Goal: Information Seeking & Learning: Learn about a topic

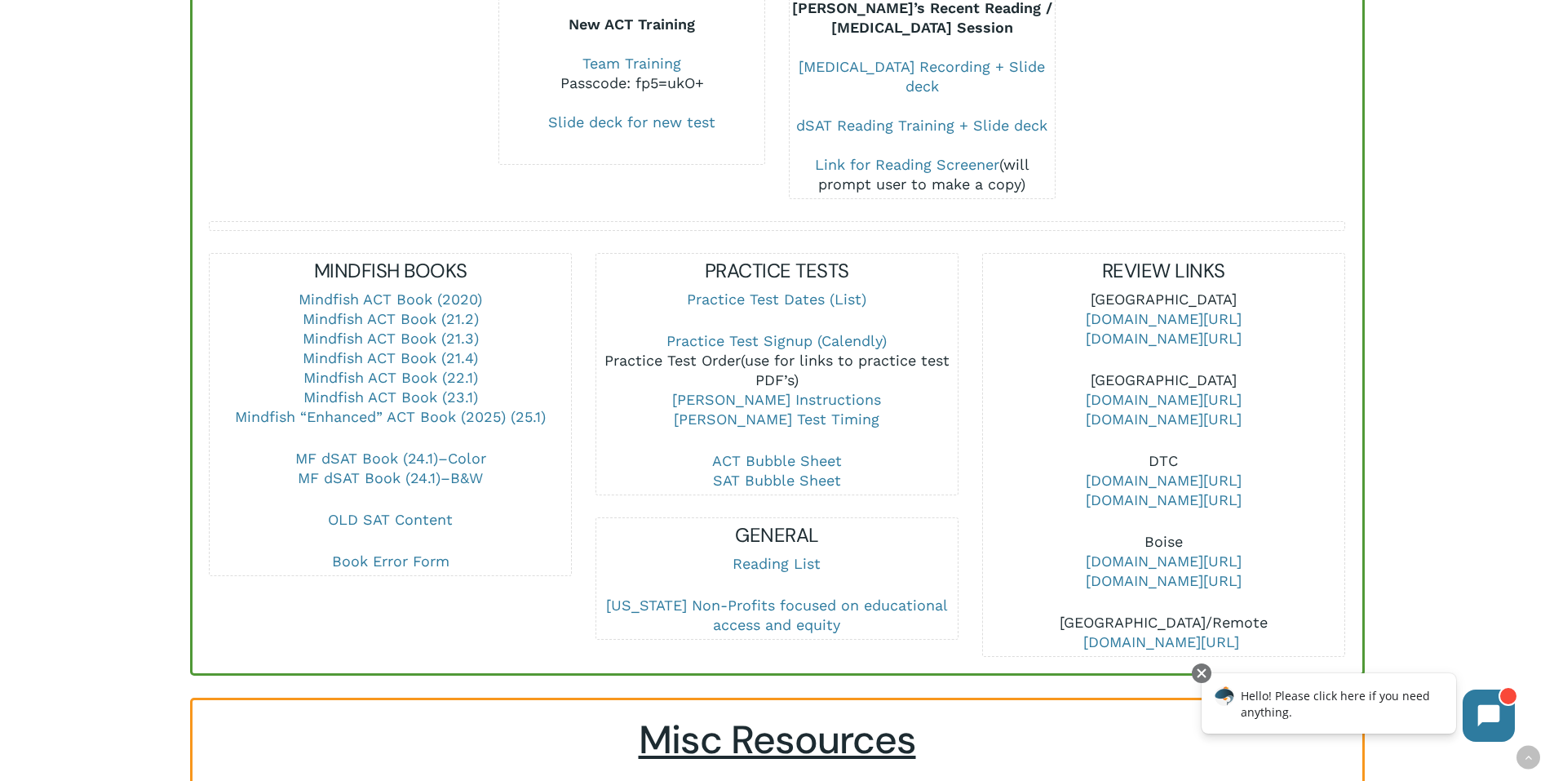
scroll to position [734, 0]
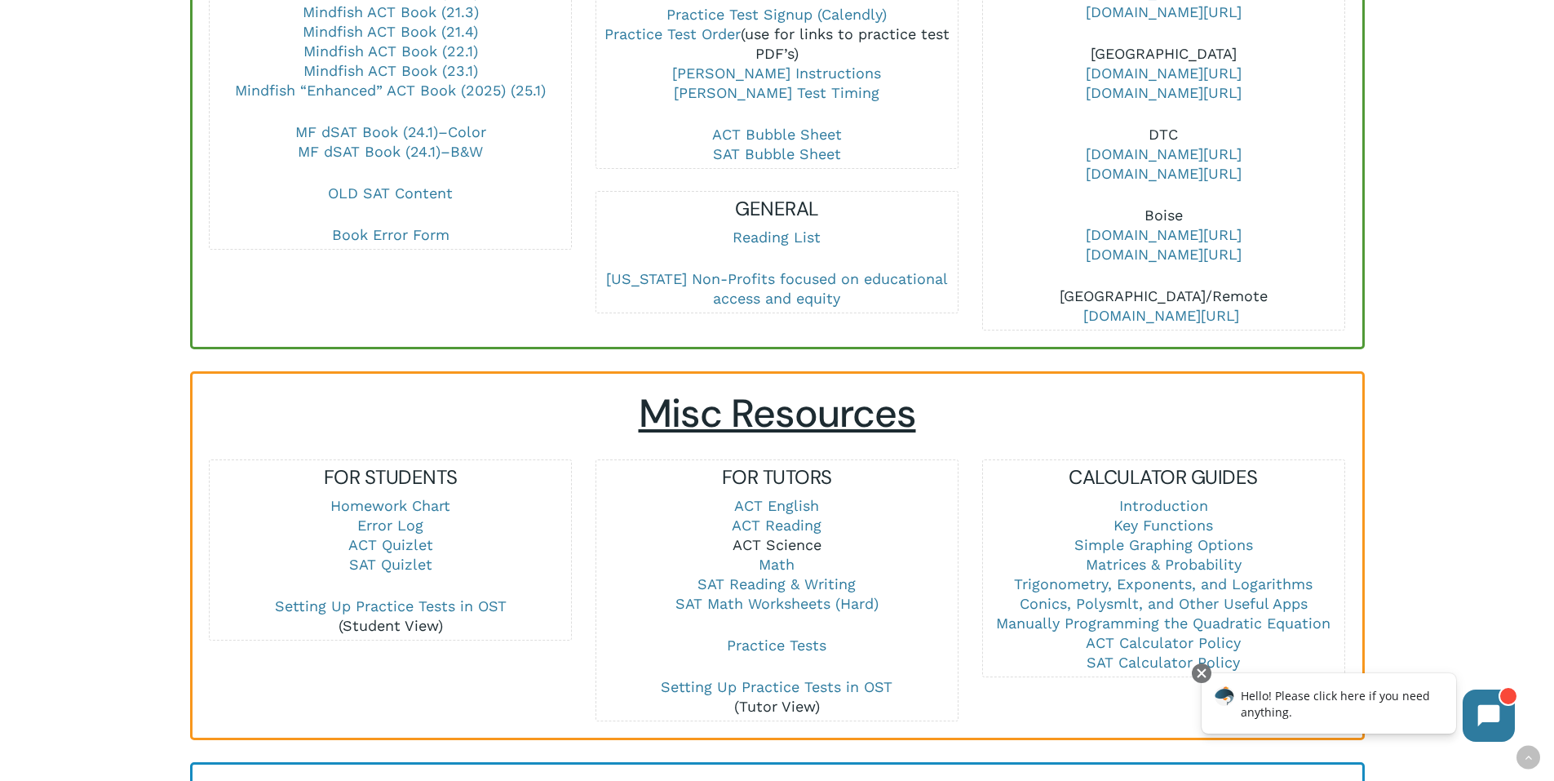
click at [801, 536] on link "ACT Science" at bounding box center [777, 544] width 89 height 17
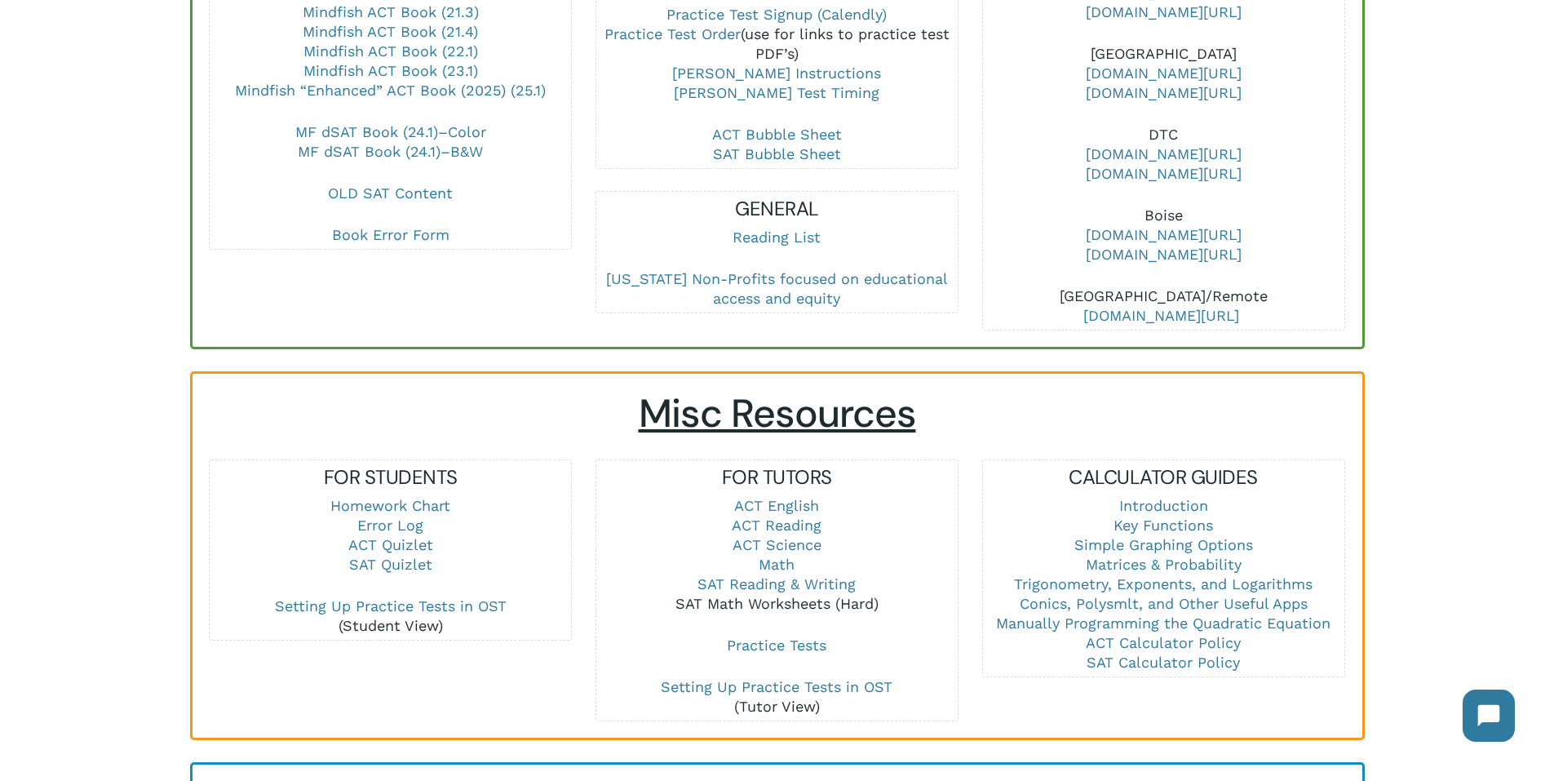
click at [776, 595] on link "SAT Math Worksheets (Hard)" at bounding box center [777, 603] width 203 height 17
click at [783, 556] on link "Math" at bounding box center [777, 564] width 36 height 17
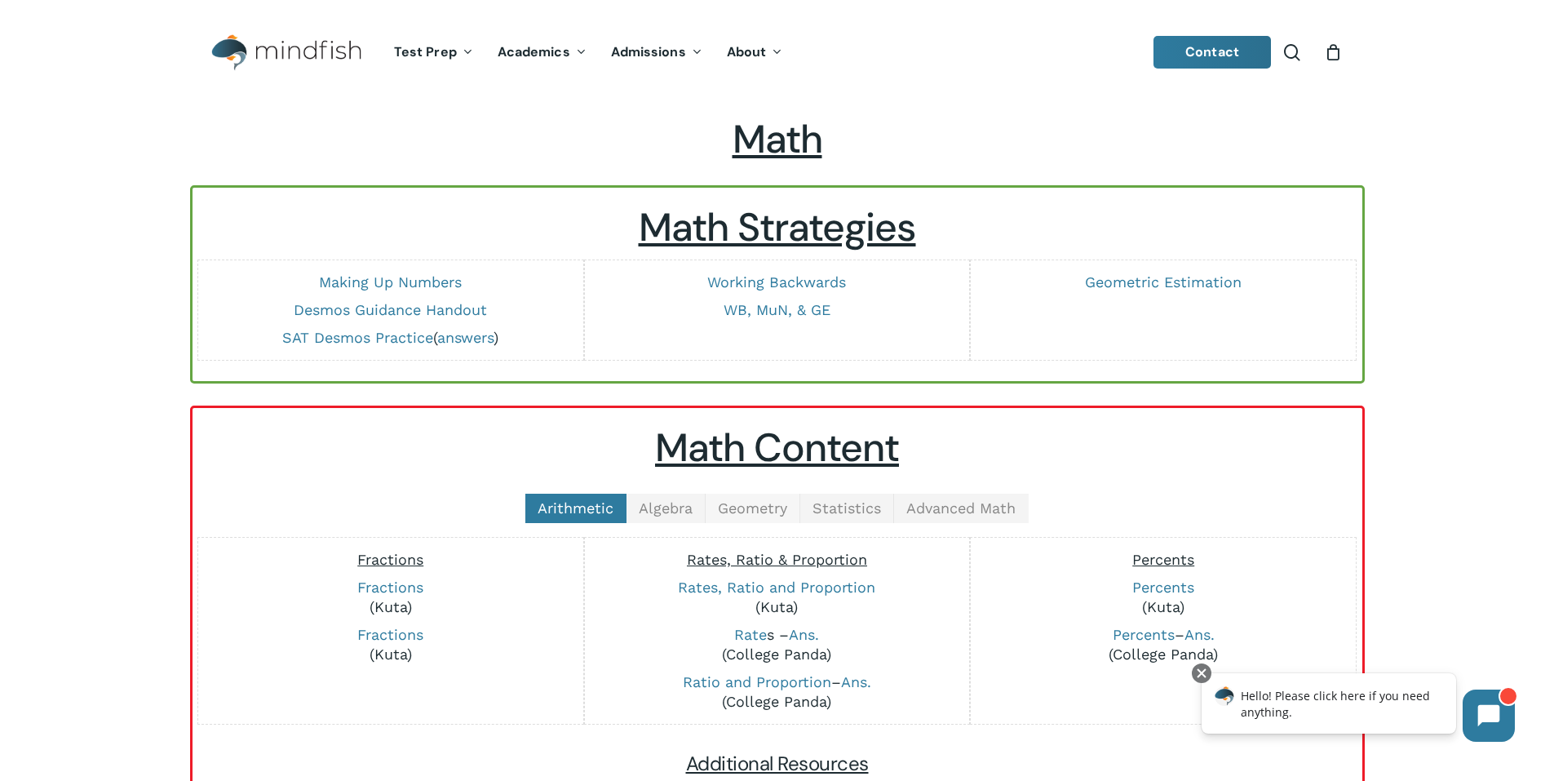
click at [752, 505] on span "Geometry" at bounding box center [752, 507] width 69 height 17
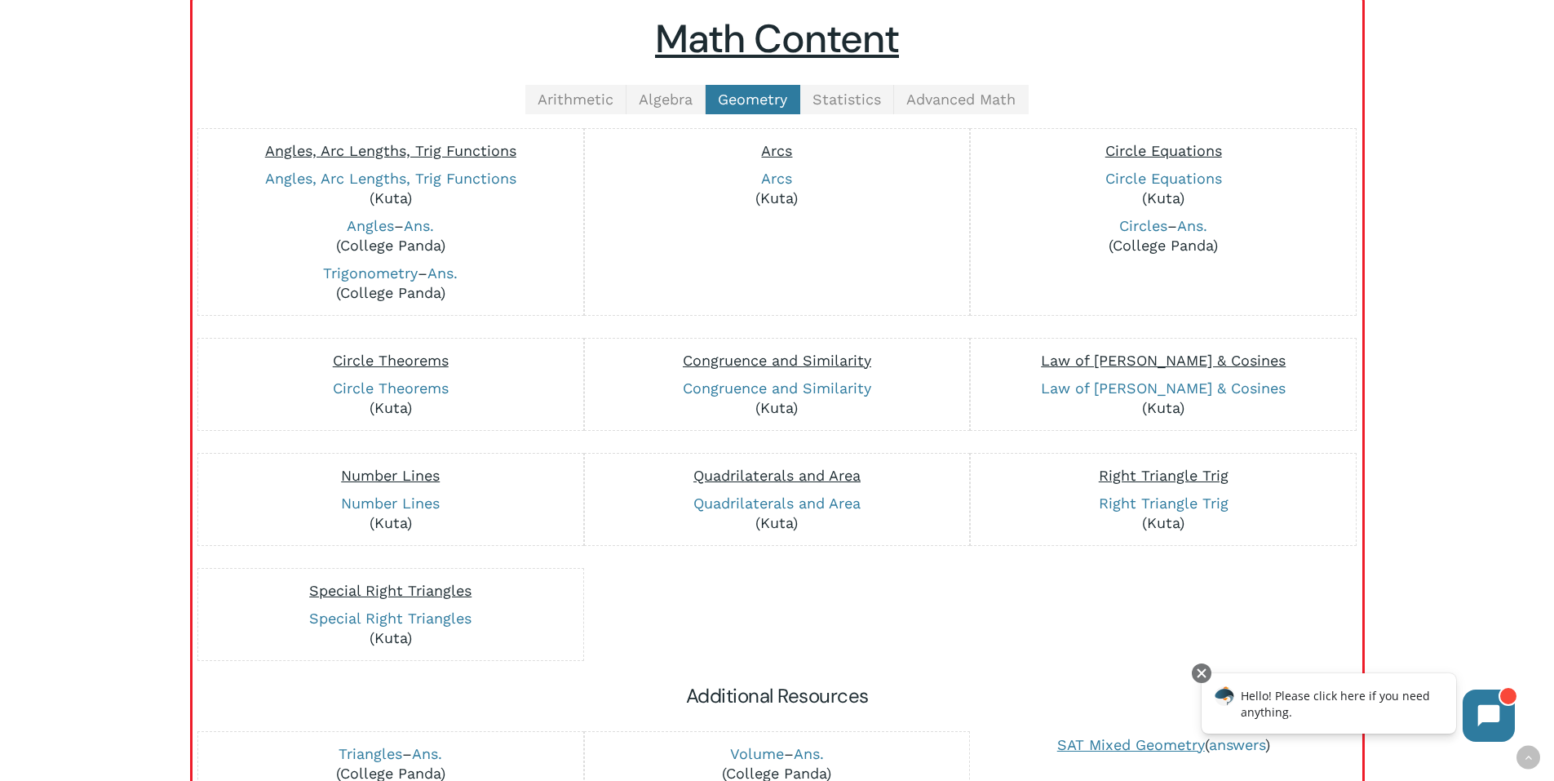
scroll to position [408, 0]
click at [1137, 183] on link "Circle Equations" at bounding box center [1164, 179] width 117 height 17
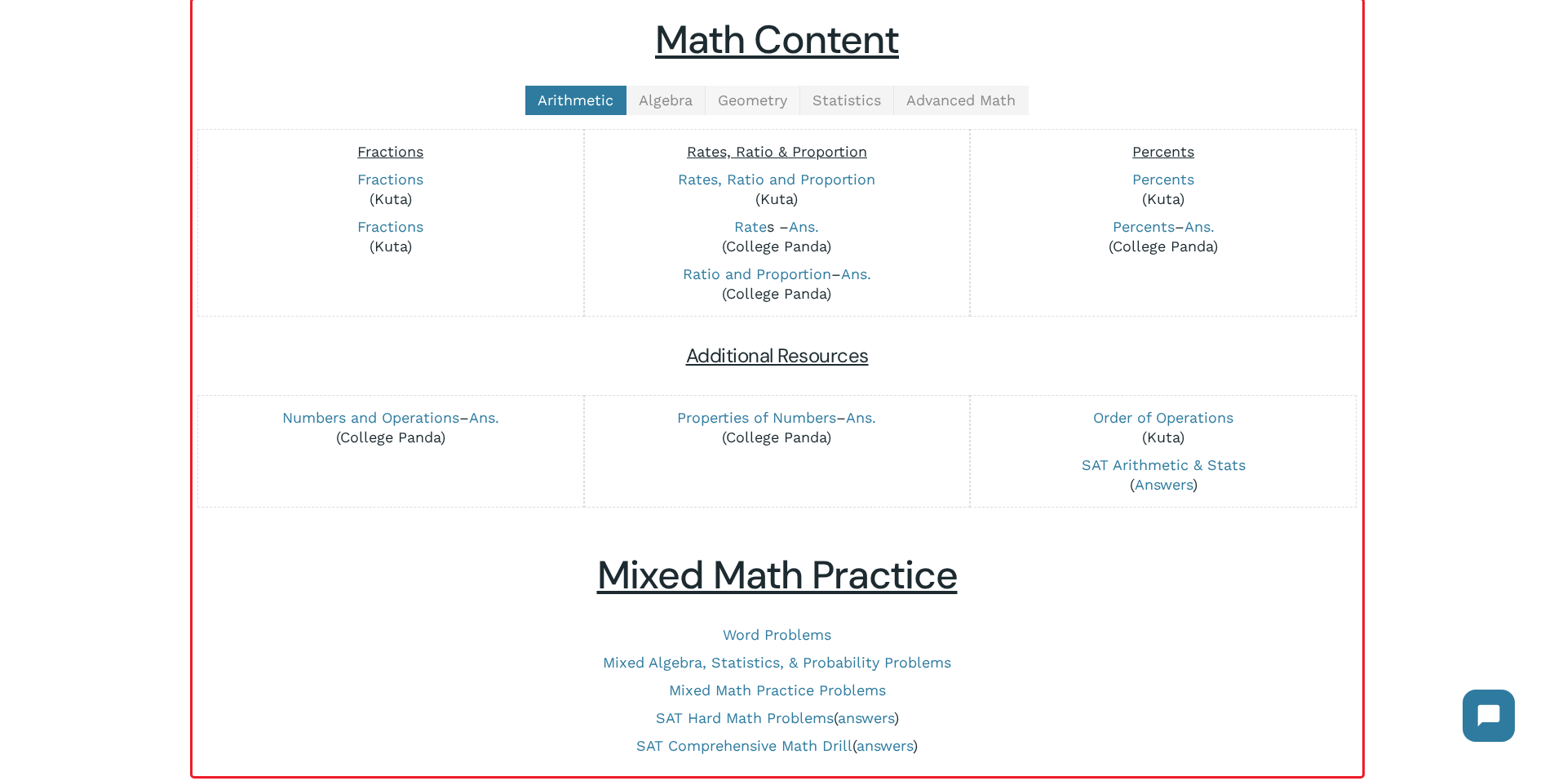
click at [752, 94] on span "Geometry" at bounding box center [752, 99] width 69 height 17
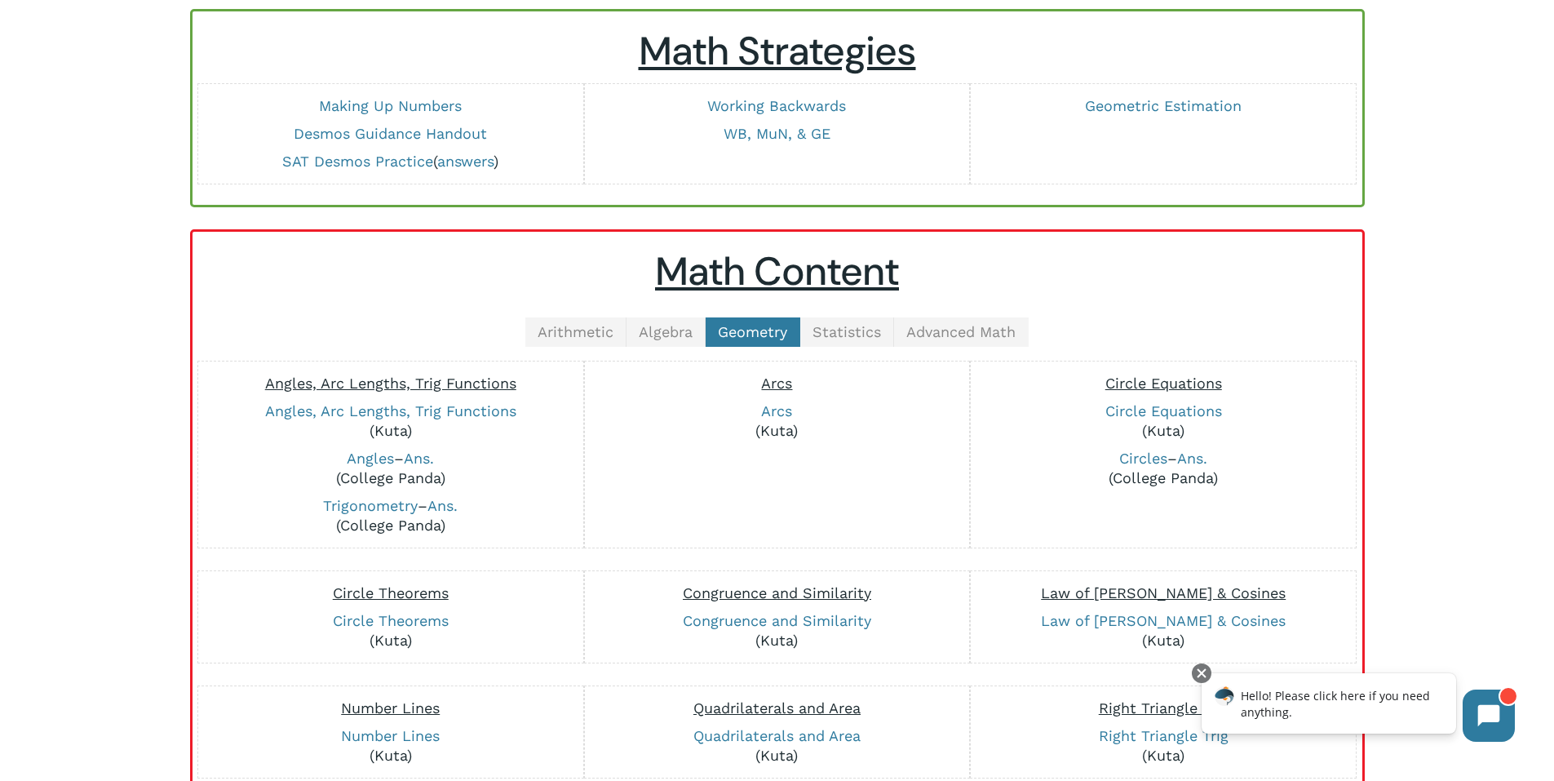
scroll to position [163, 0]
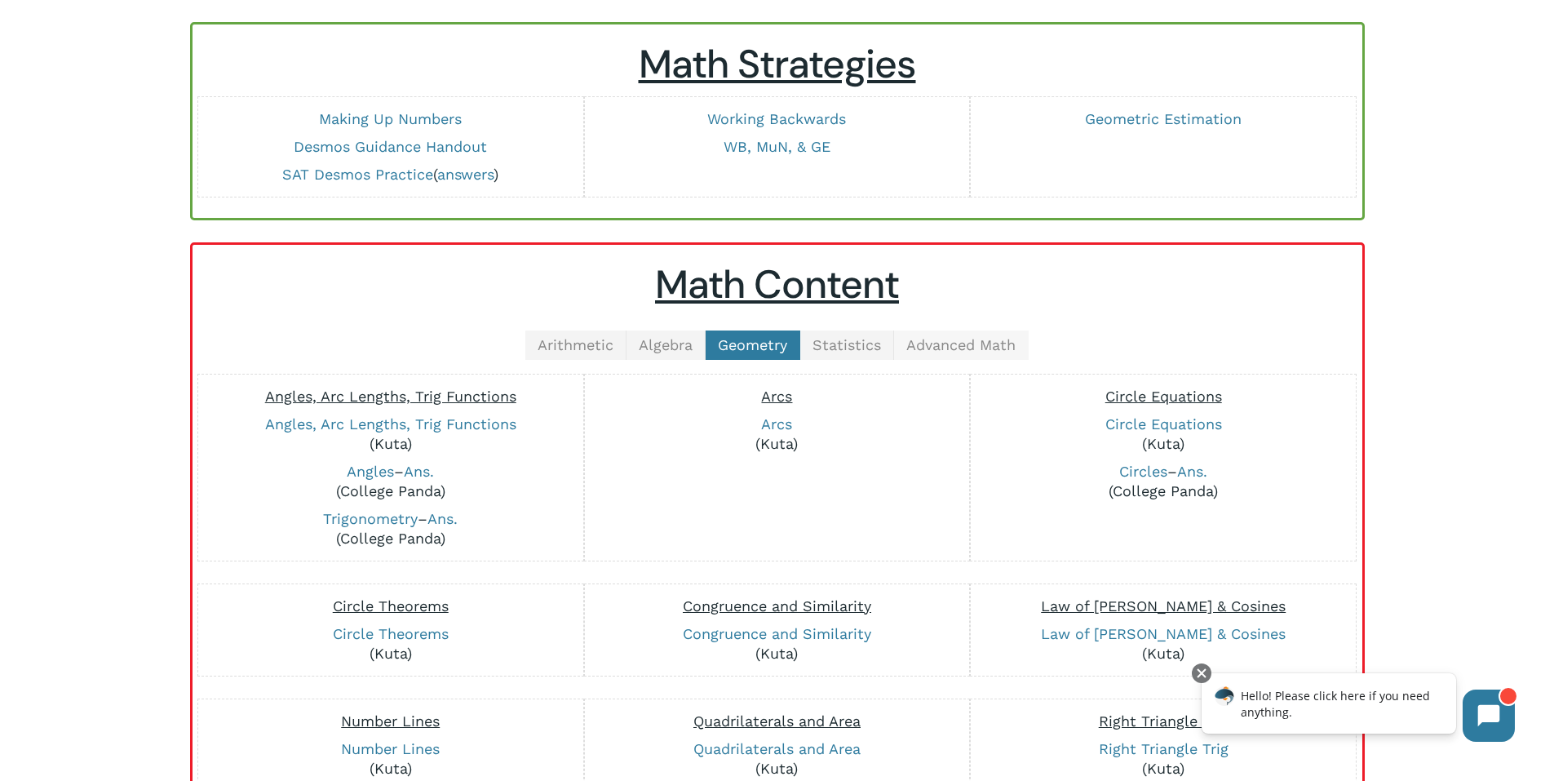
click at [943, 337] on span "Advanced Math" at bounding box center [960, 344] width 109 height 17
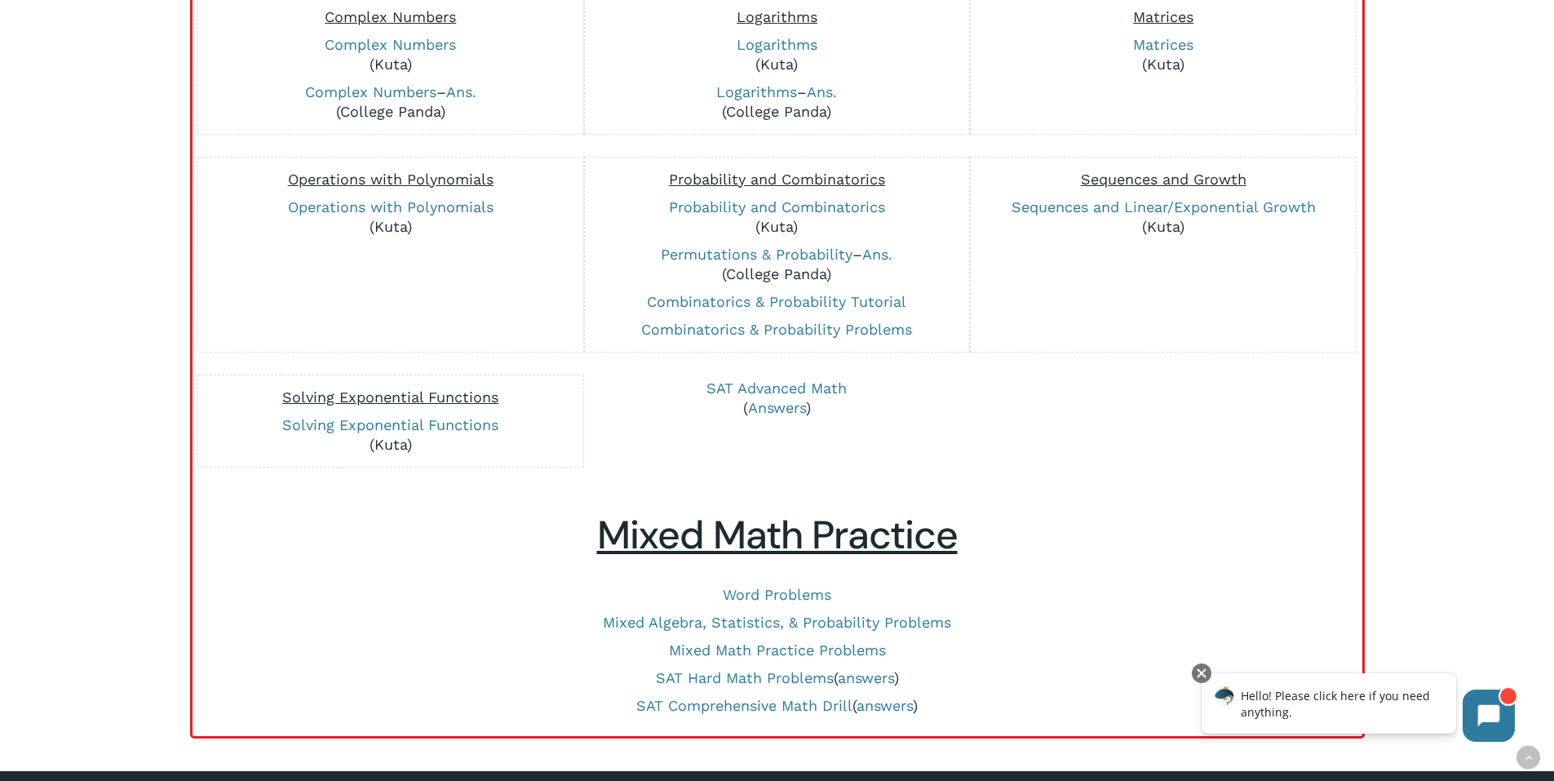
scroll to position [490, 0]
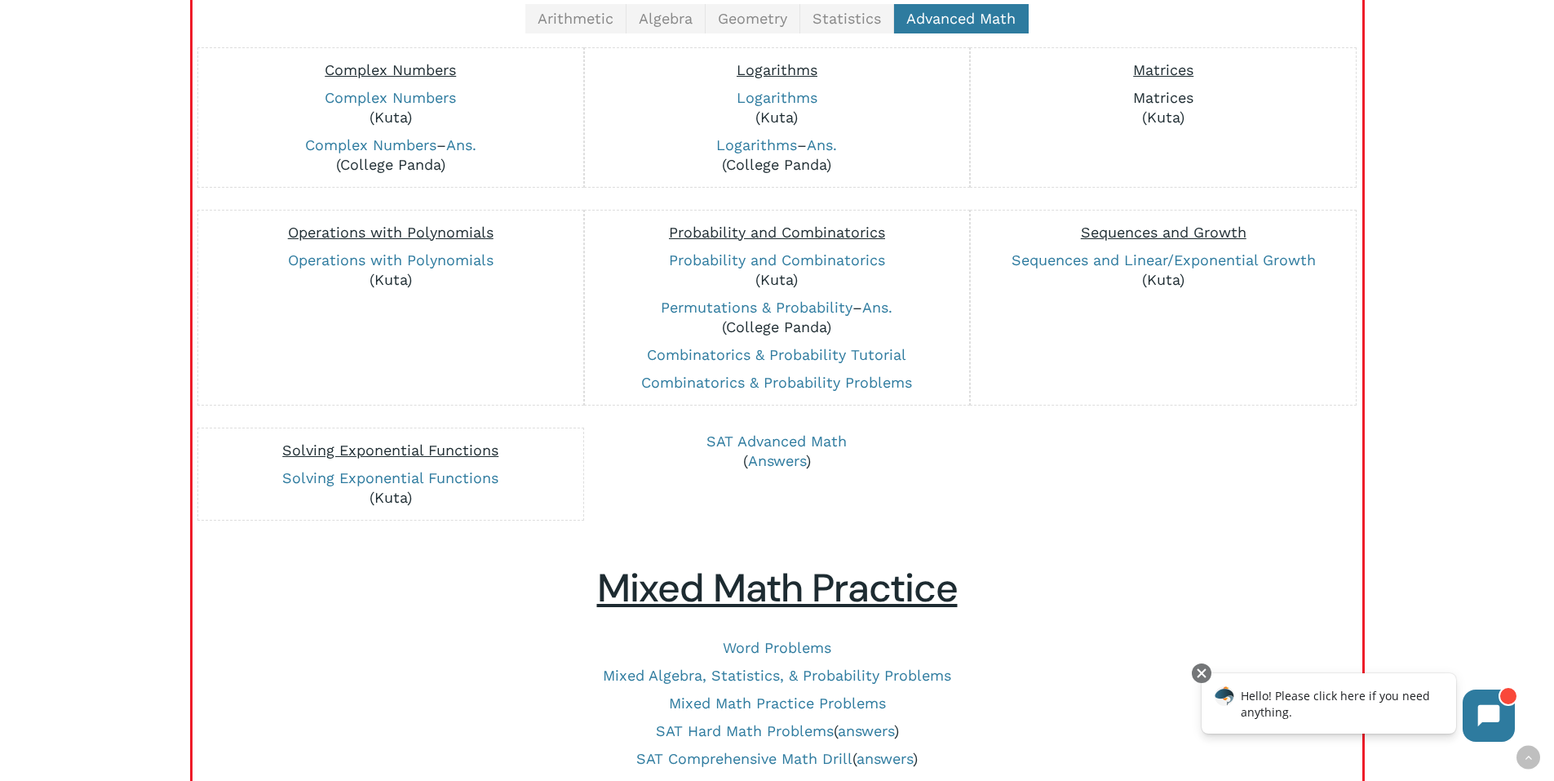
click at [1151, 98] on link "Matrices" at bounding box center [1163, 97] width 60 height 17
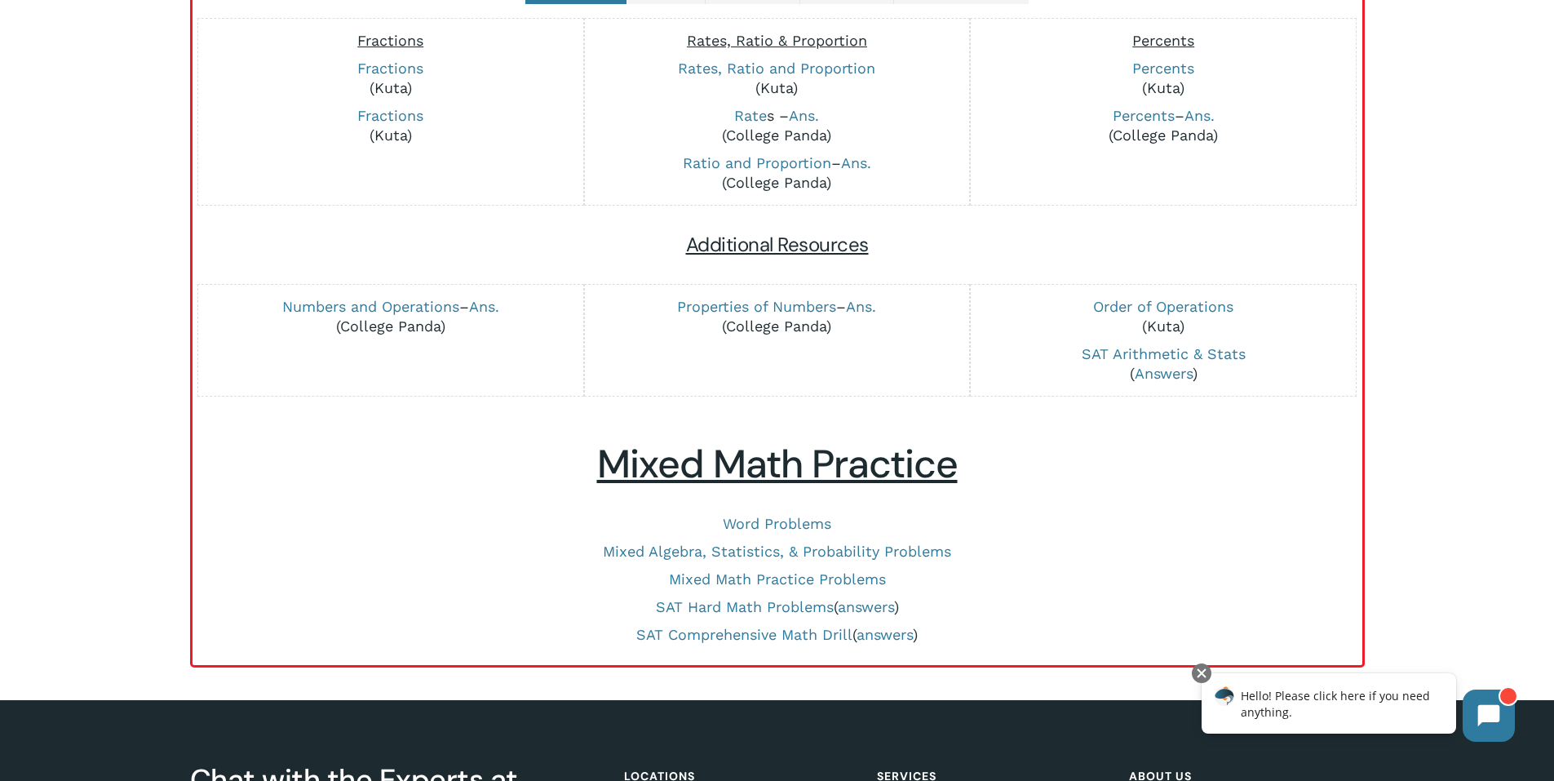
scroll to position [490, 0]
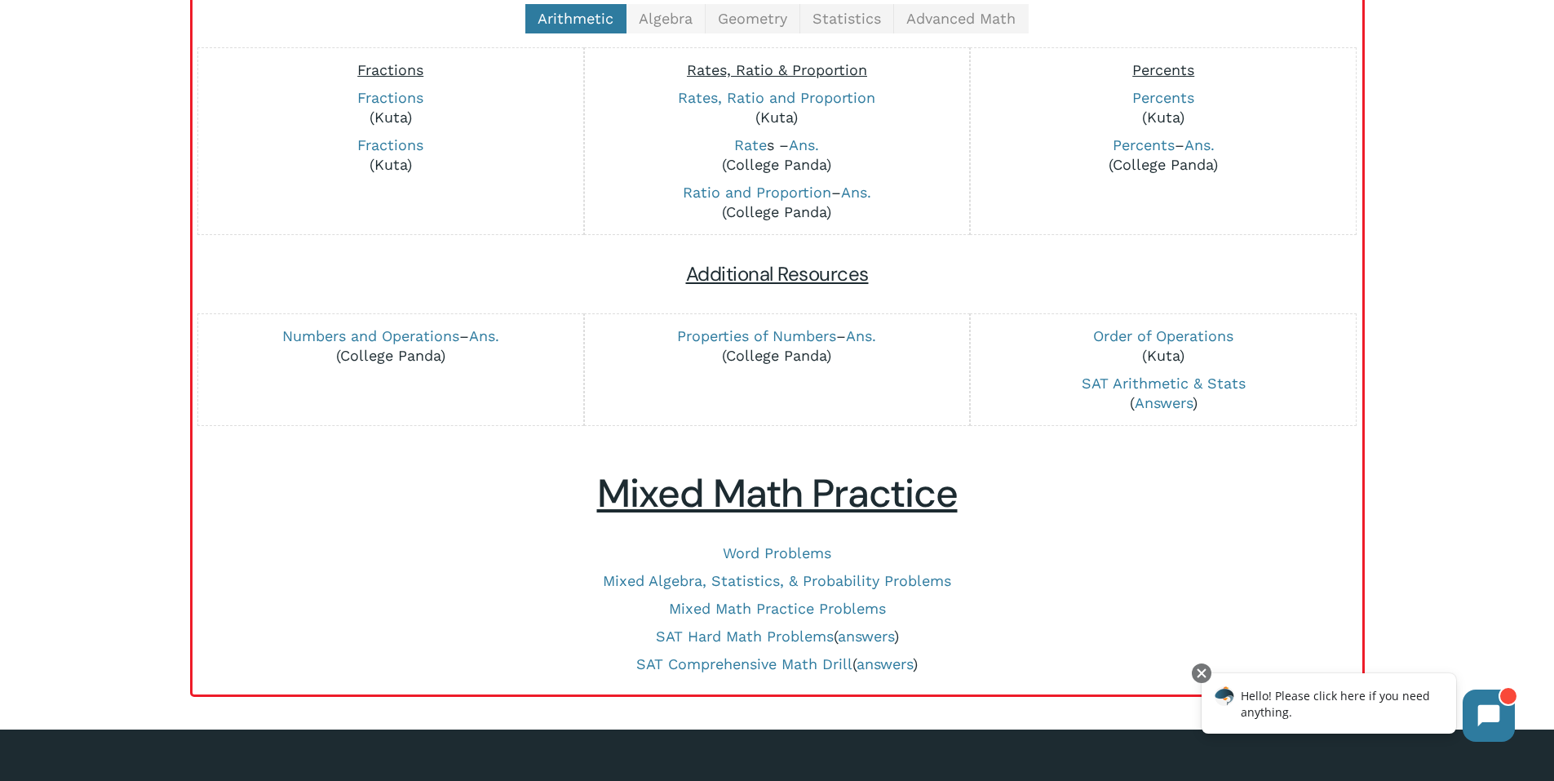
click at [685, 28] on link "Algebra" at bounding box center [666, 18] width 79 height 29
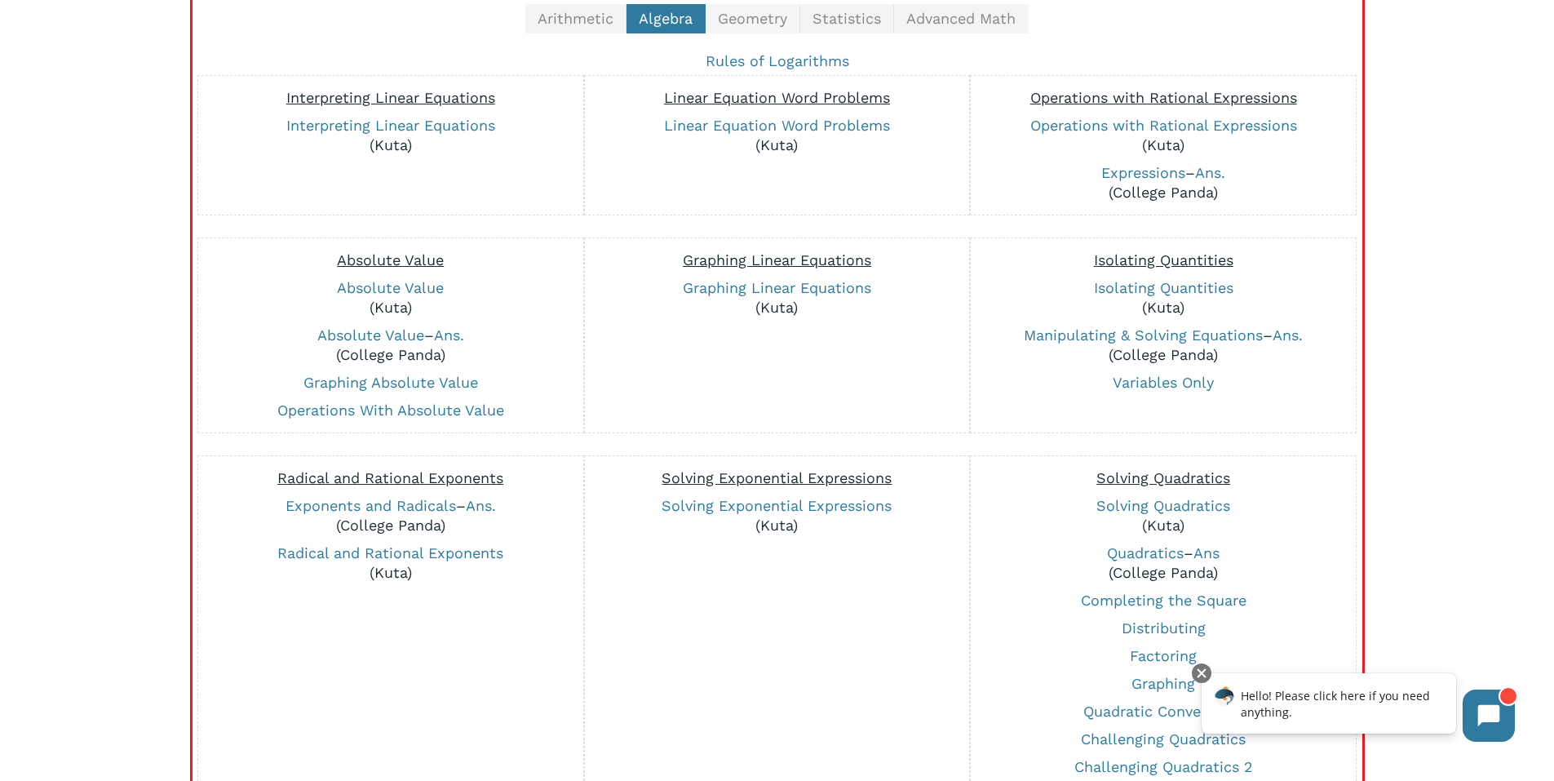
click at [773, 17] on span "Geometry" at bounding box center [752, 18] width 69 height 17
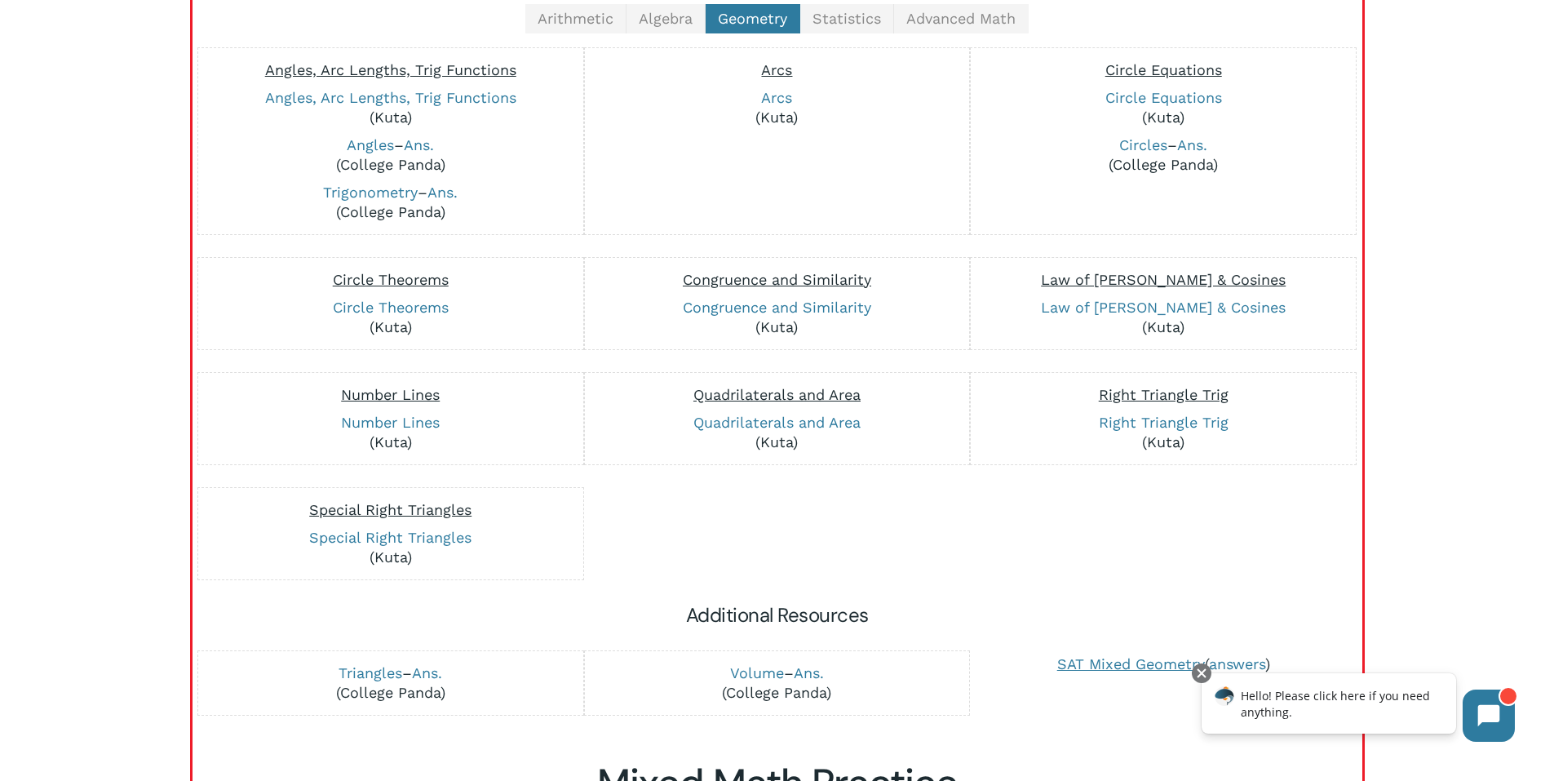
click at [846, 33] on div "Arithmetic Algebra Geometry Statistics Advanced Math Fractions Fractions (Kuta)…" at bounding box center [777, 371] width 1137 height 734
click at [844, 24] on span "Statistics" at bounding box center [847, 18] width 69 height 17
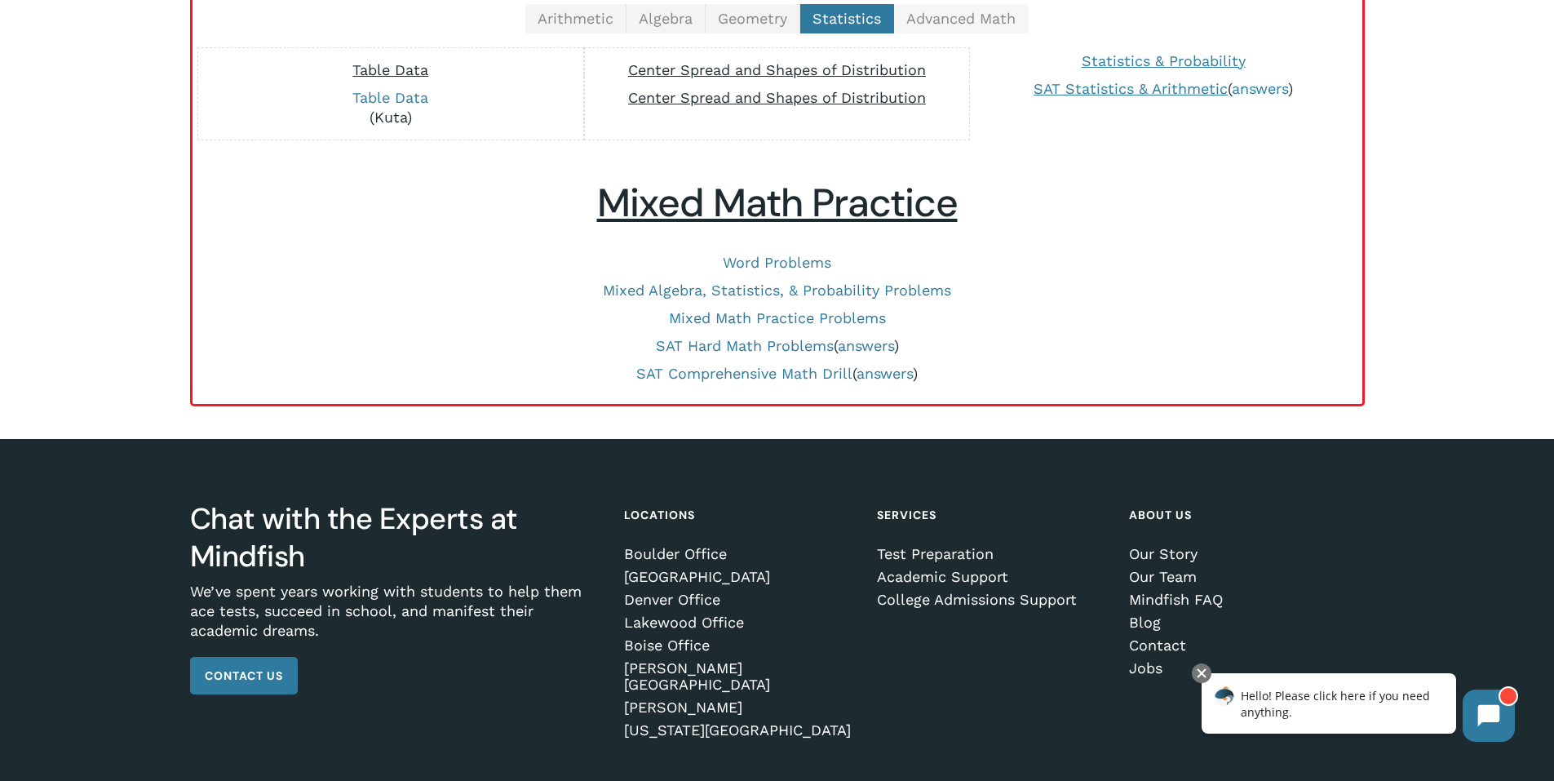
click at [967, 21] on span "Advanced Math" at bounding box center [960, 18] width 109 height 17
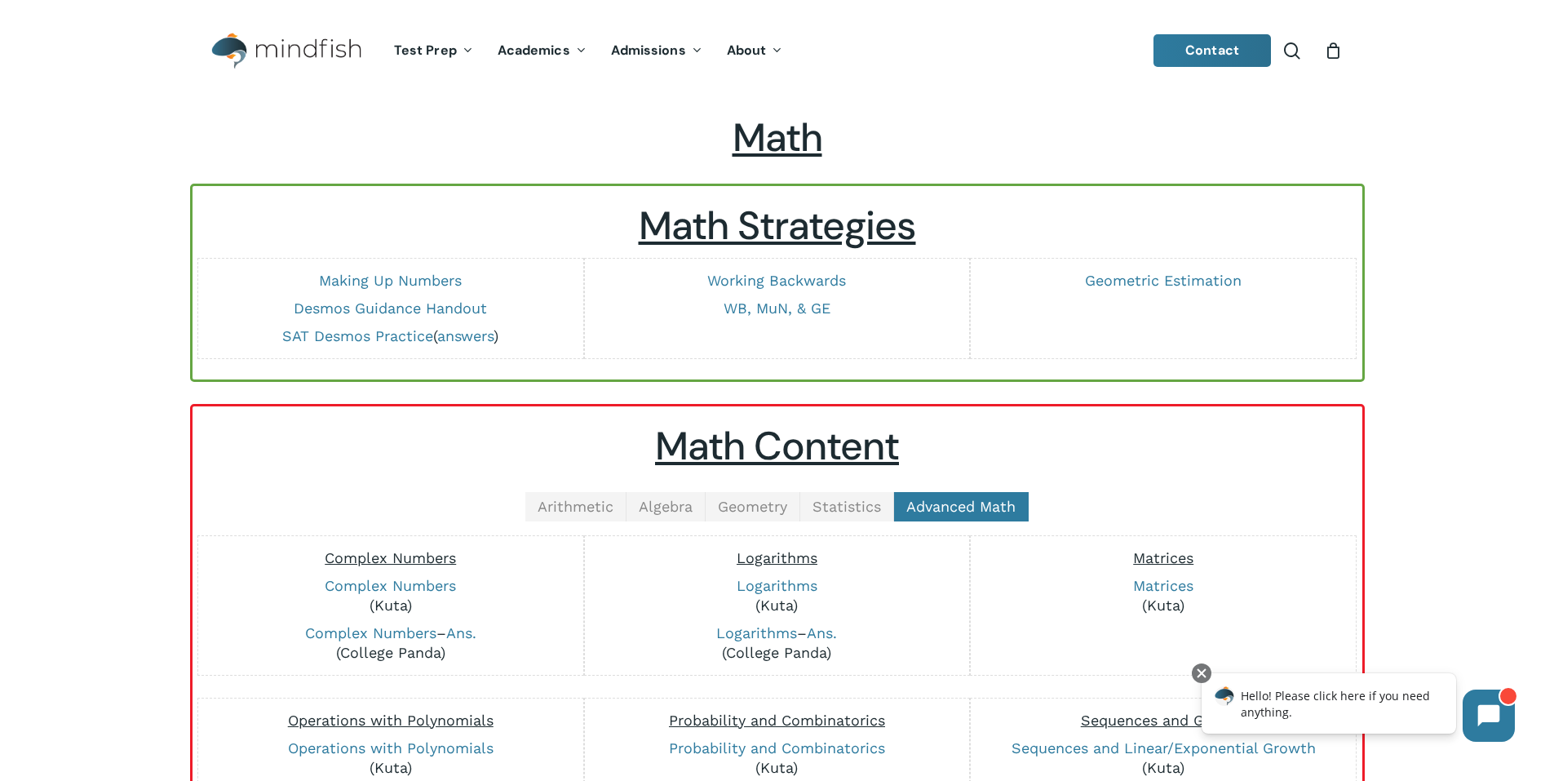
scroll to position [0, 0]
click at [824, 515] on span "Statistics" at bounding box center [847, 507] width 69 height 17
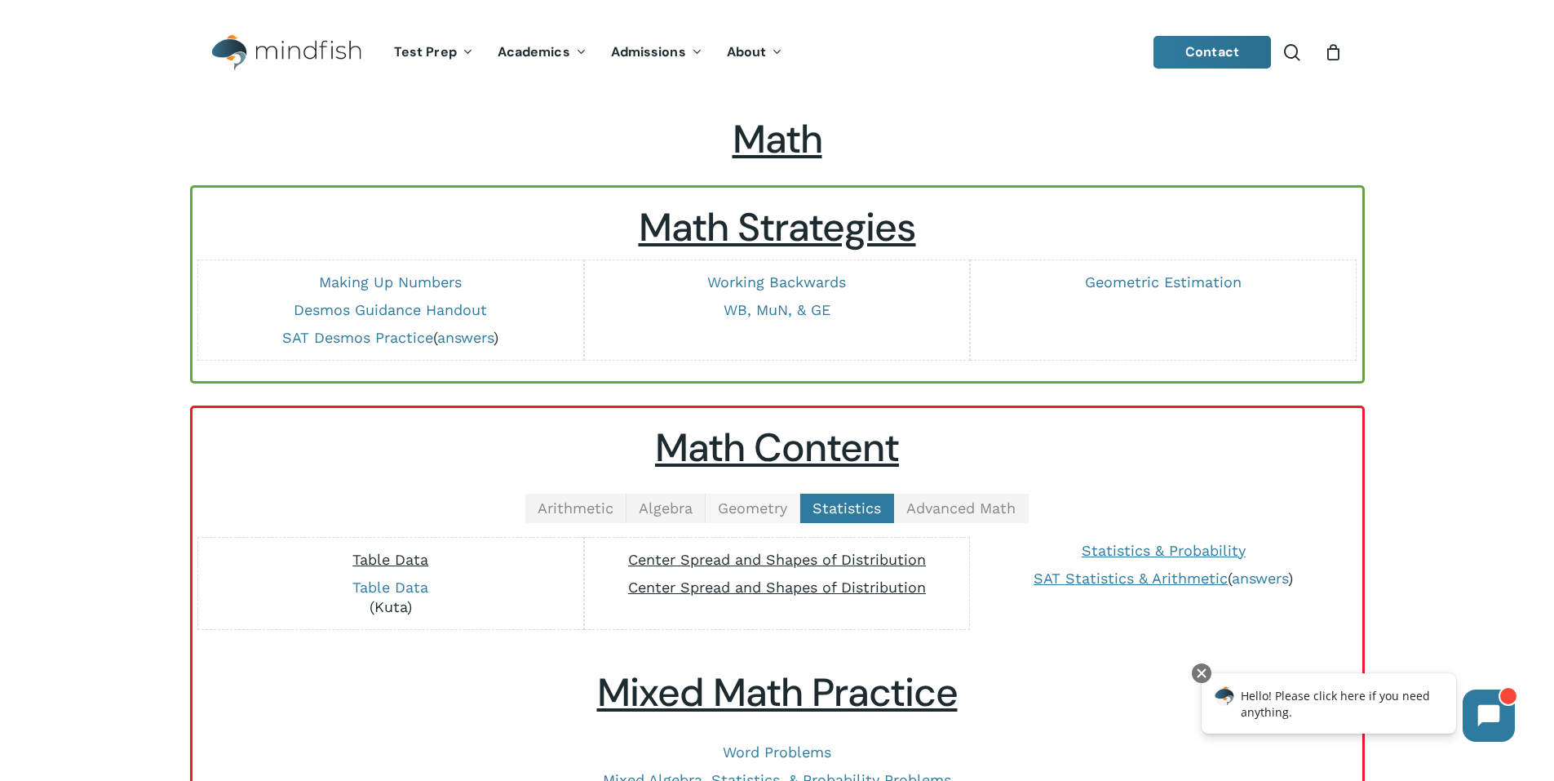
click at [776, 499] on span "Geometry" at bounding box center [752, 507] width 69 height 17
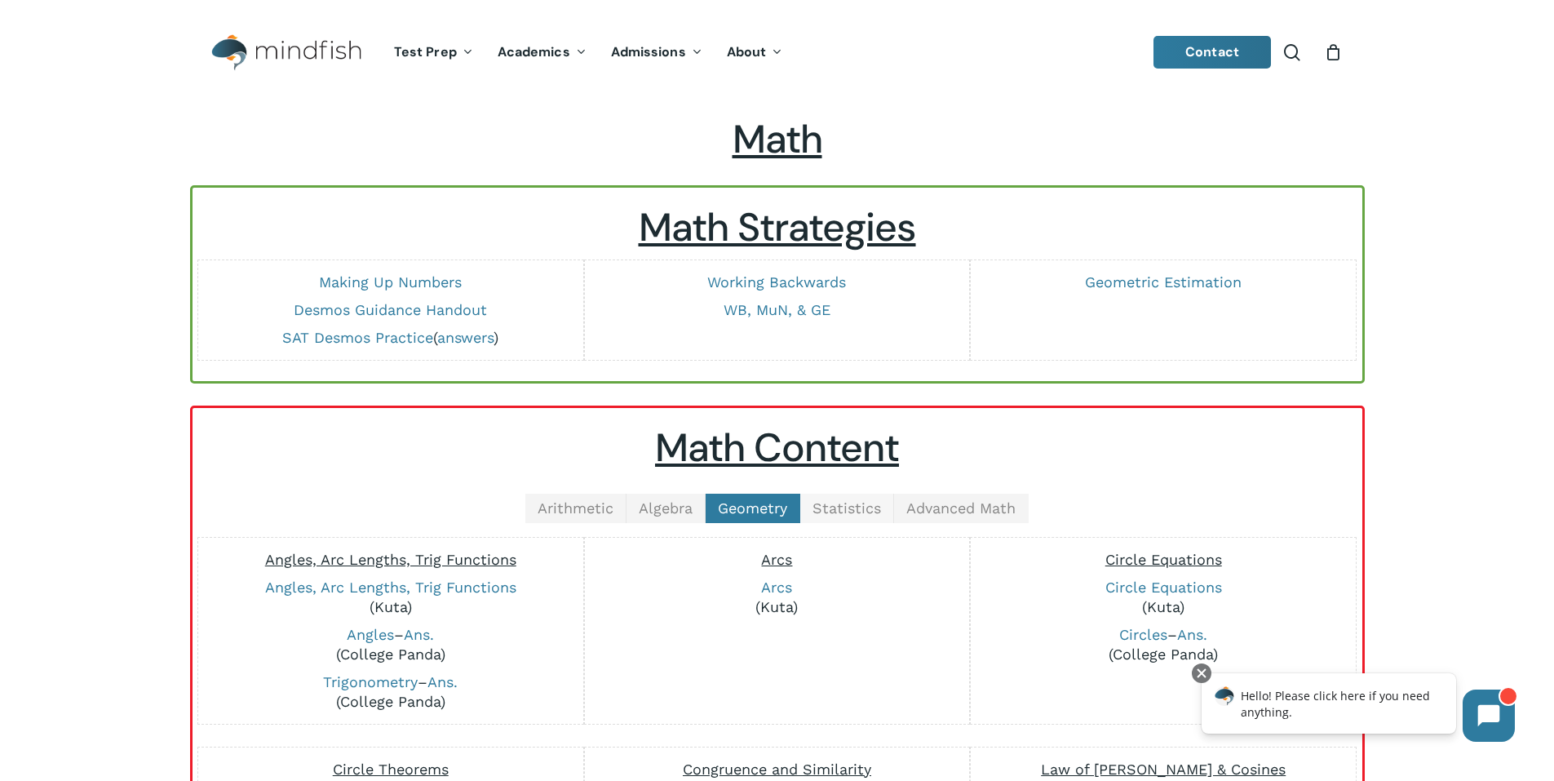
click at [865, 500] on span "Statistics" at bounding box center [847, 507] width 69 height 17
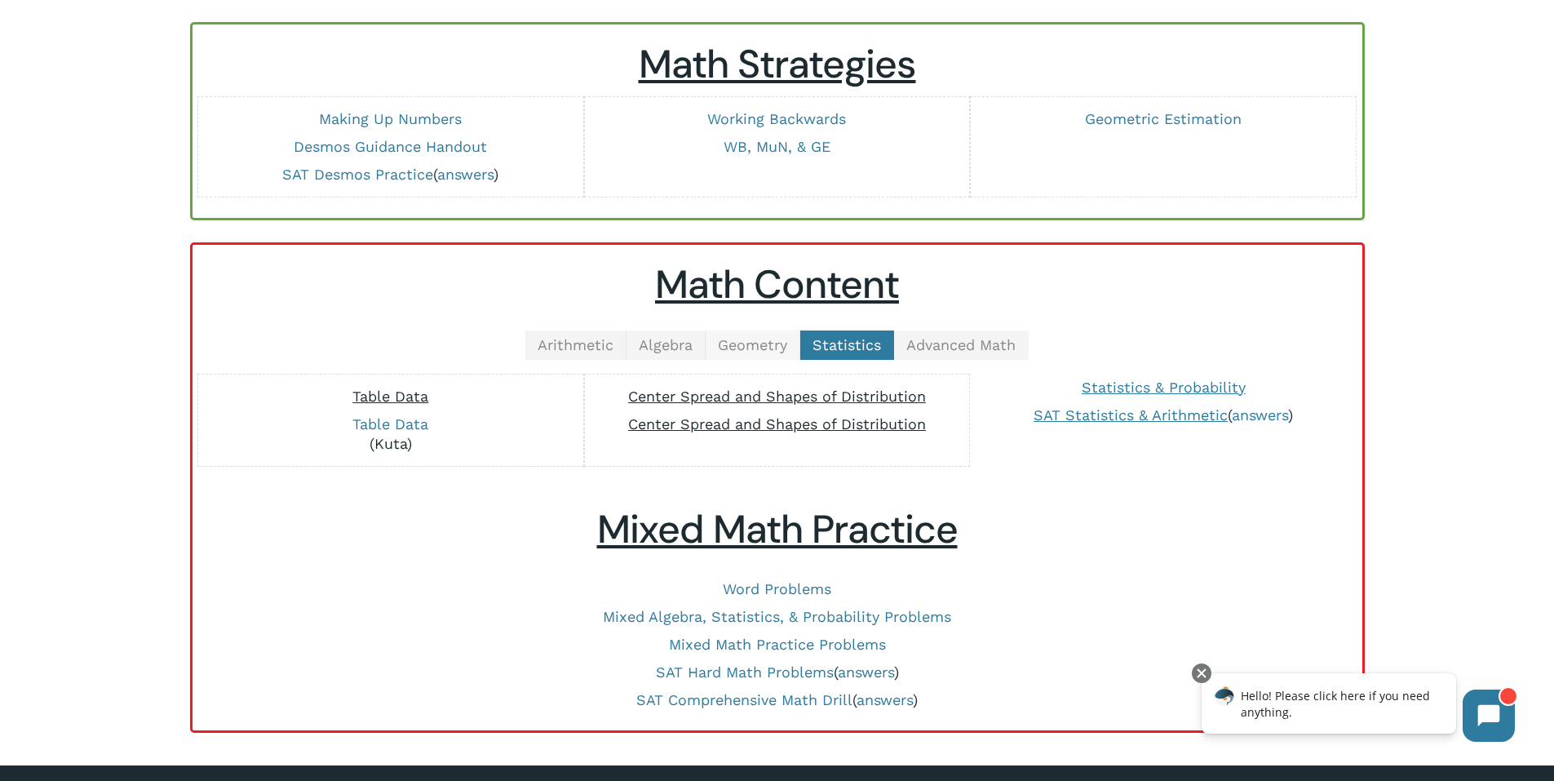
click at [726, 344] on span "Geometry" at bounding box center [752, 344] width 69 height 17
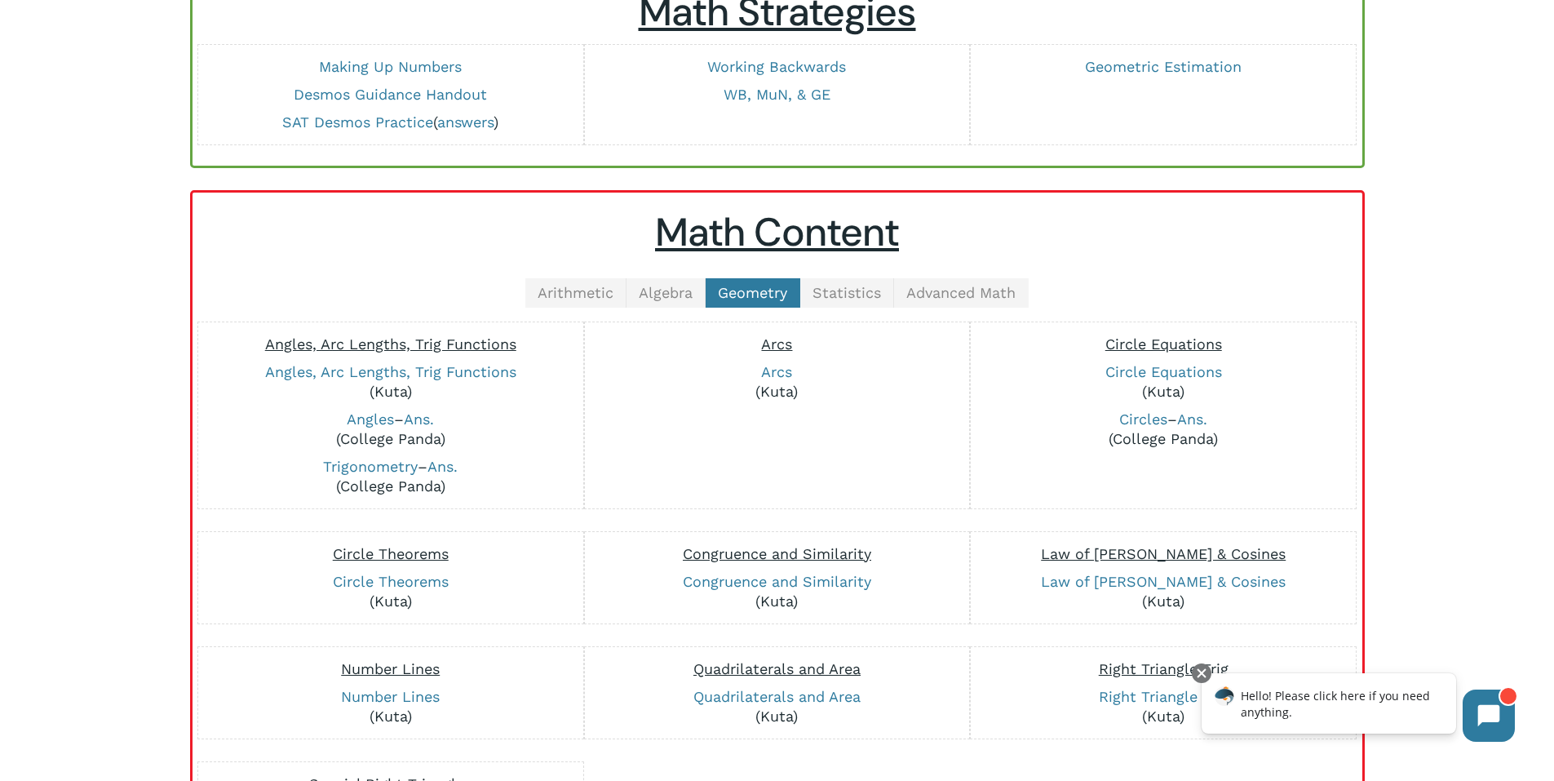
scroll to position [245, 0]
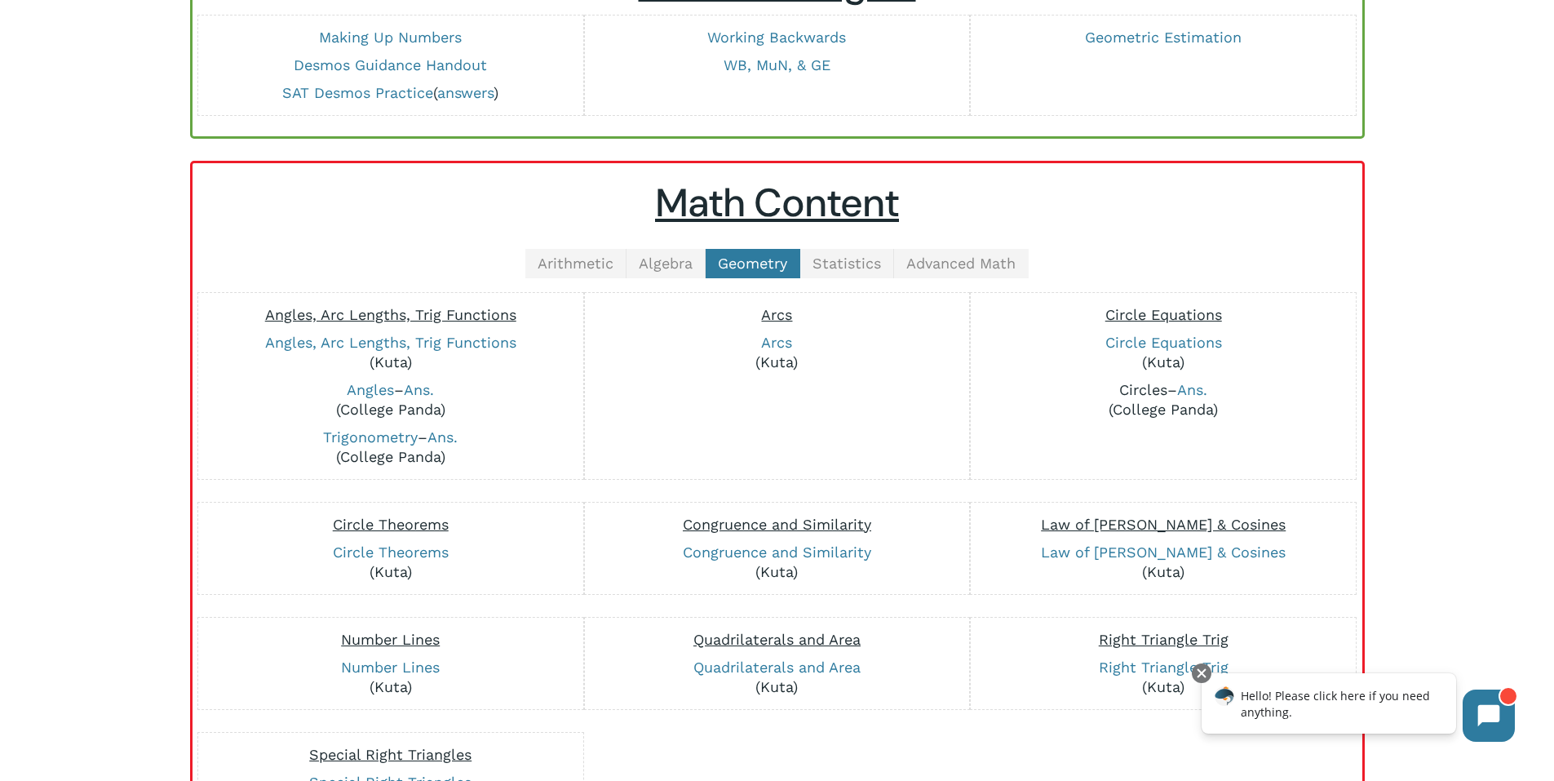
click at [1153, 395] on link "Circles" at bounding box center [1143, 389] width 48 height 17
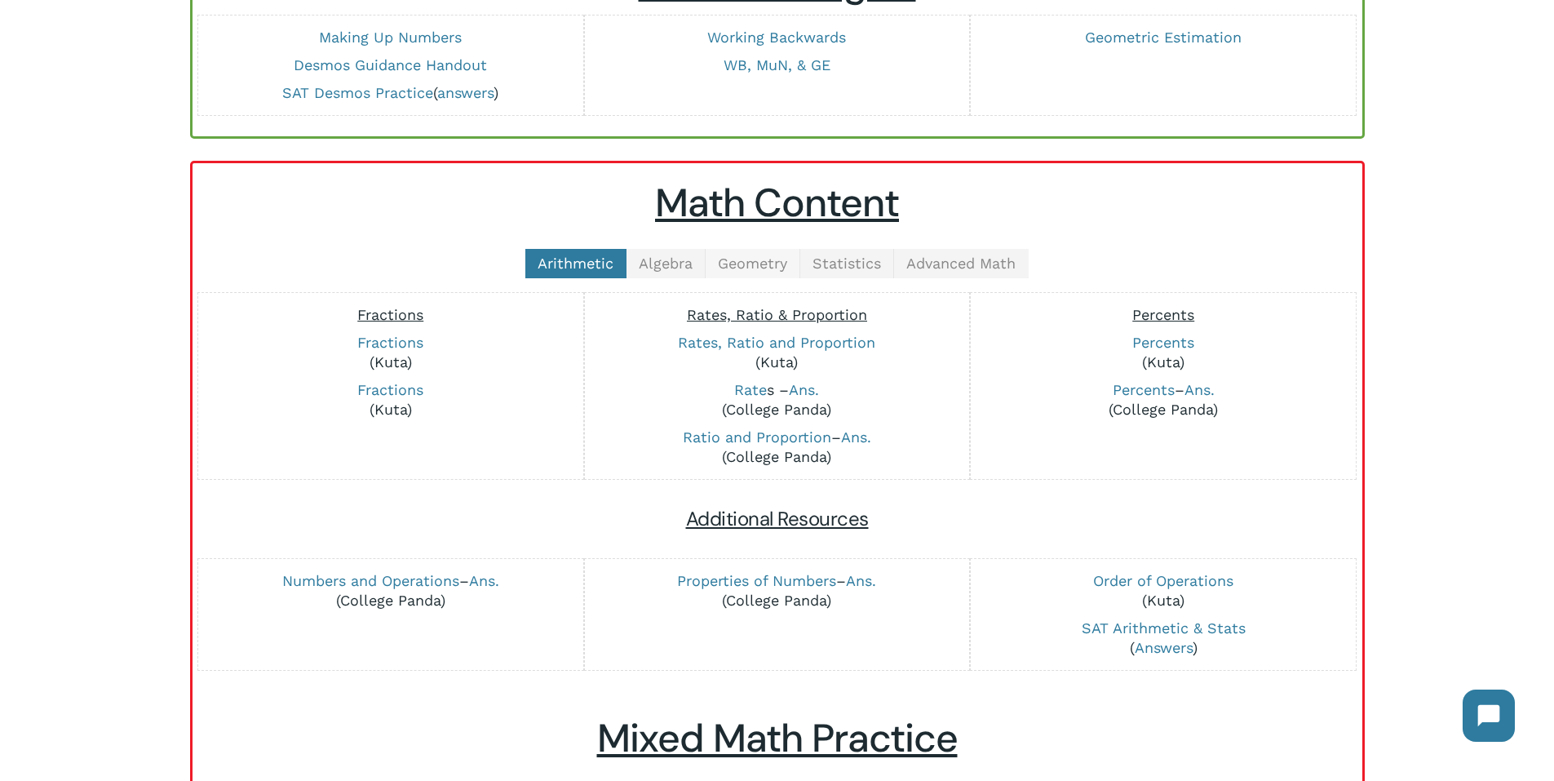
click at [759, 264] on span "Geometry" at bounding box center [752, 263] width 69 height 17
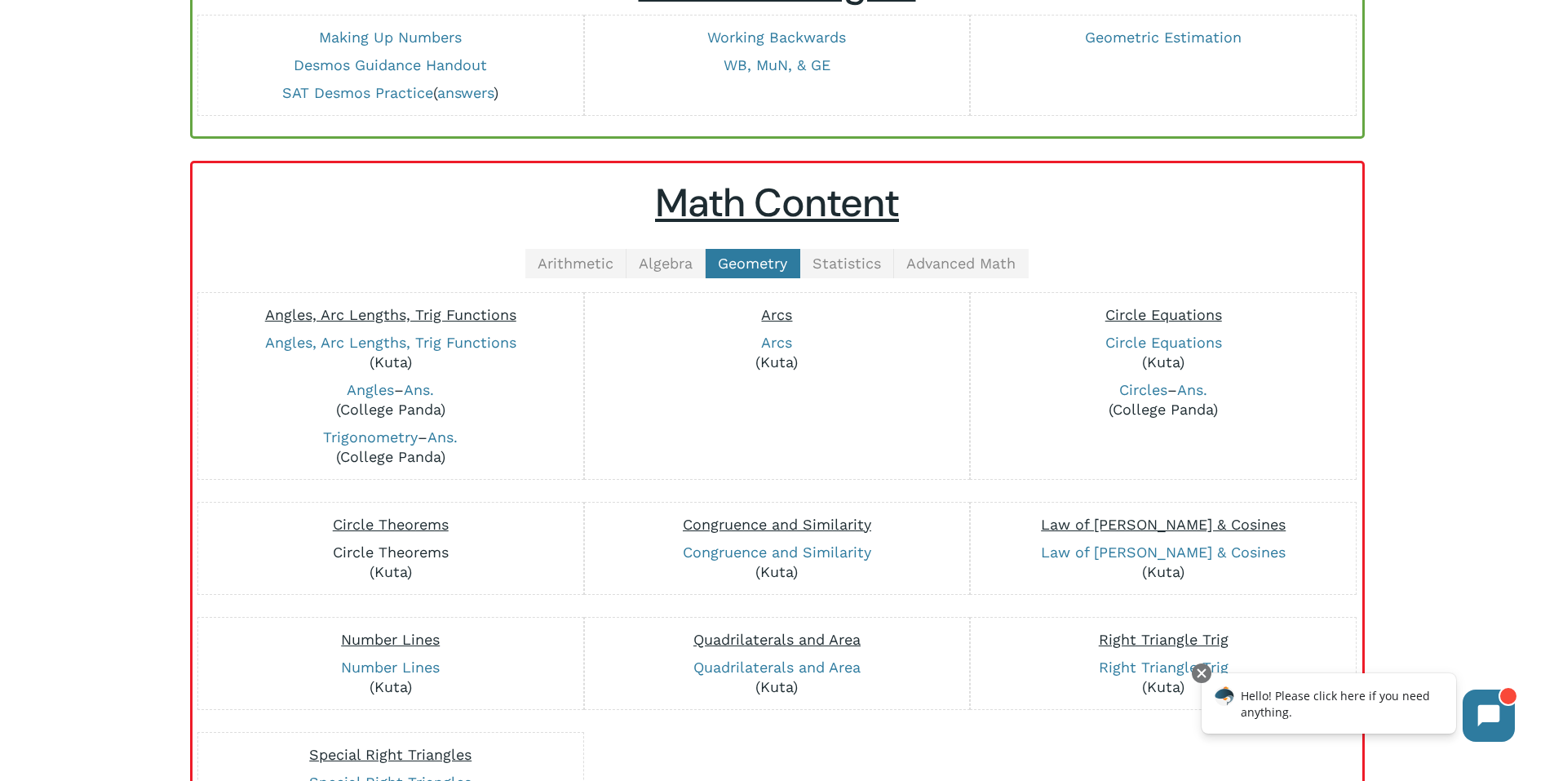
click at [412, 552] on link "Circle Theorems" at bounding box center [391, 551] width 116 height 17
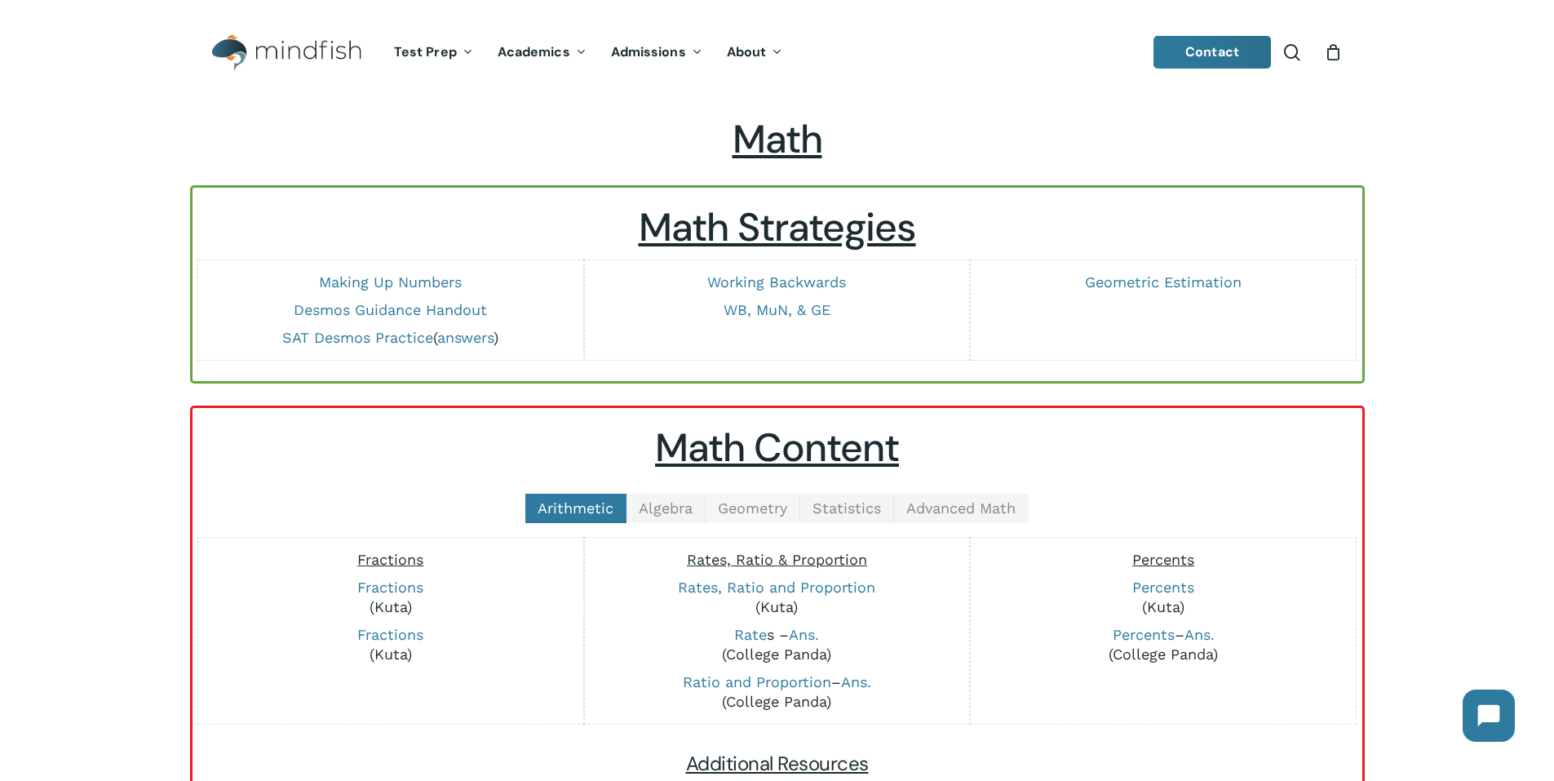
click at [772, 496] on link "Geometry" at bounding box center [753, 508] width 95 height 29
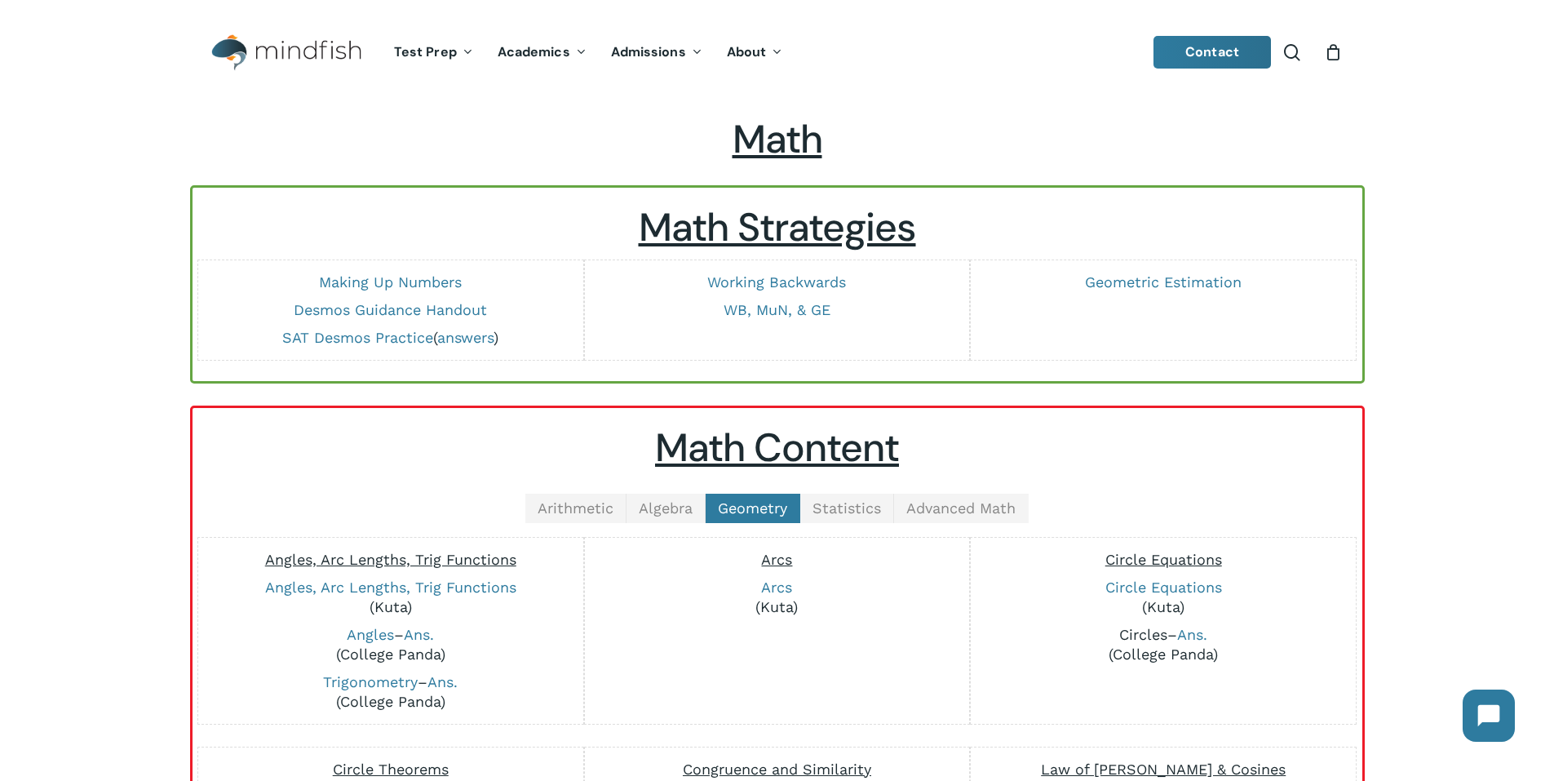
click at [1158, 633] on link "Circles" at bounding box center [1143, 634] width 48 height 17
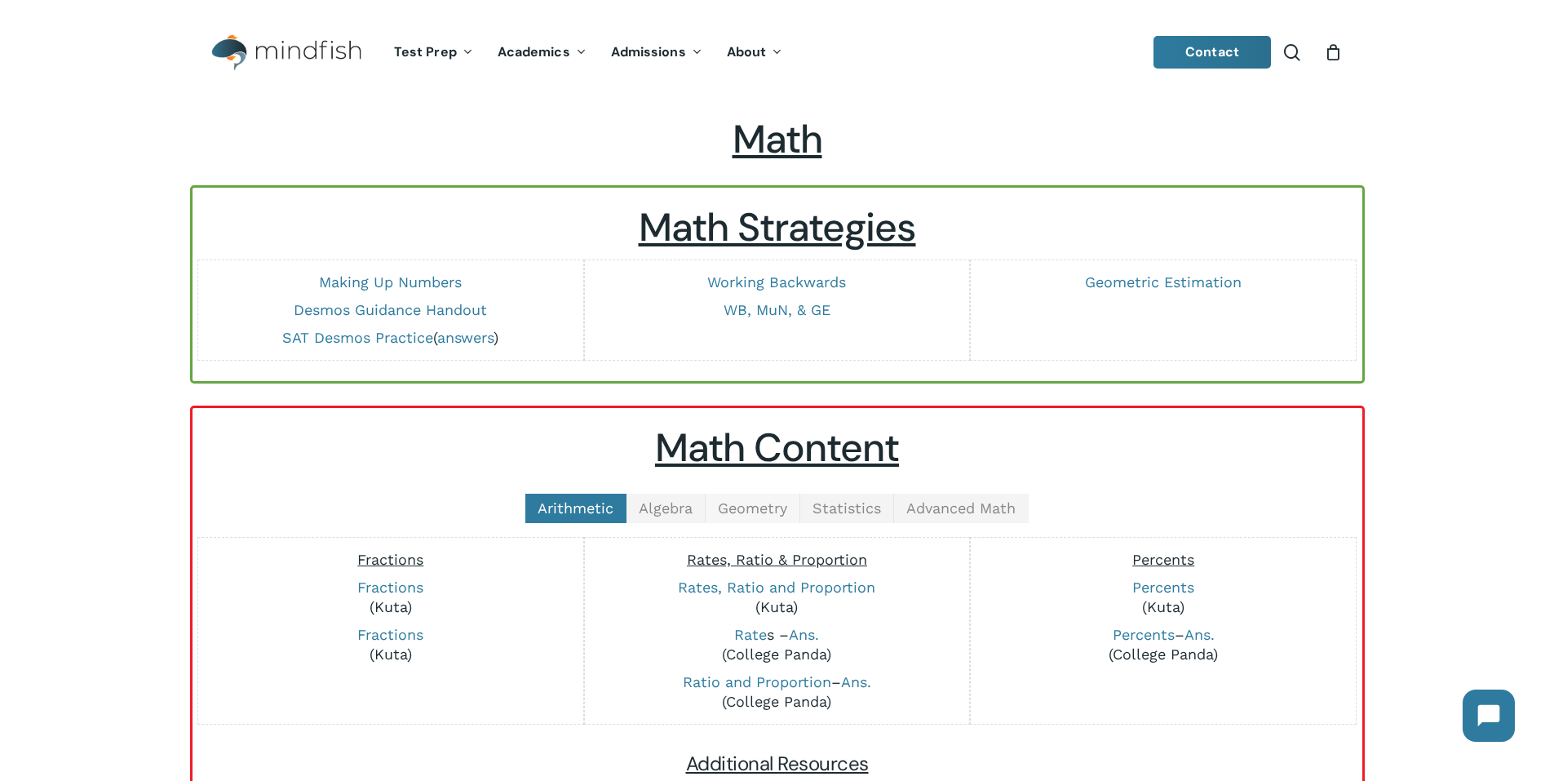
click at [761, 508] on span "Geometry" at bounding box center [752, 507] width 69 height 17
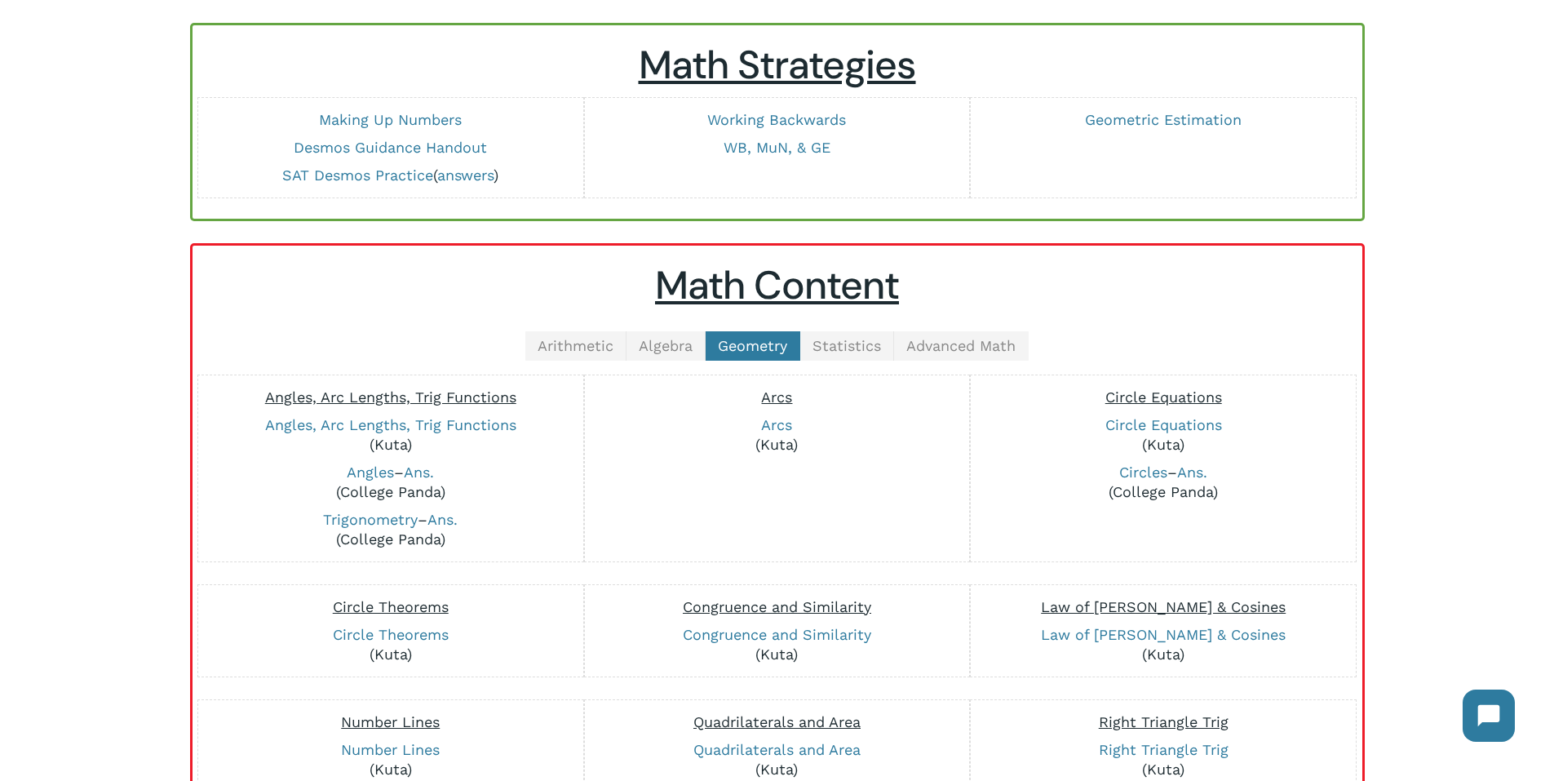
scroll to position [163, 0]
click at [1198, 472] on link "Ans." at bounding box center [1192, 471] width 30 height 17
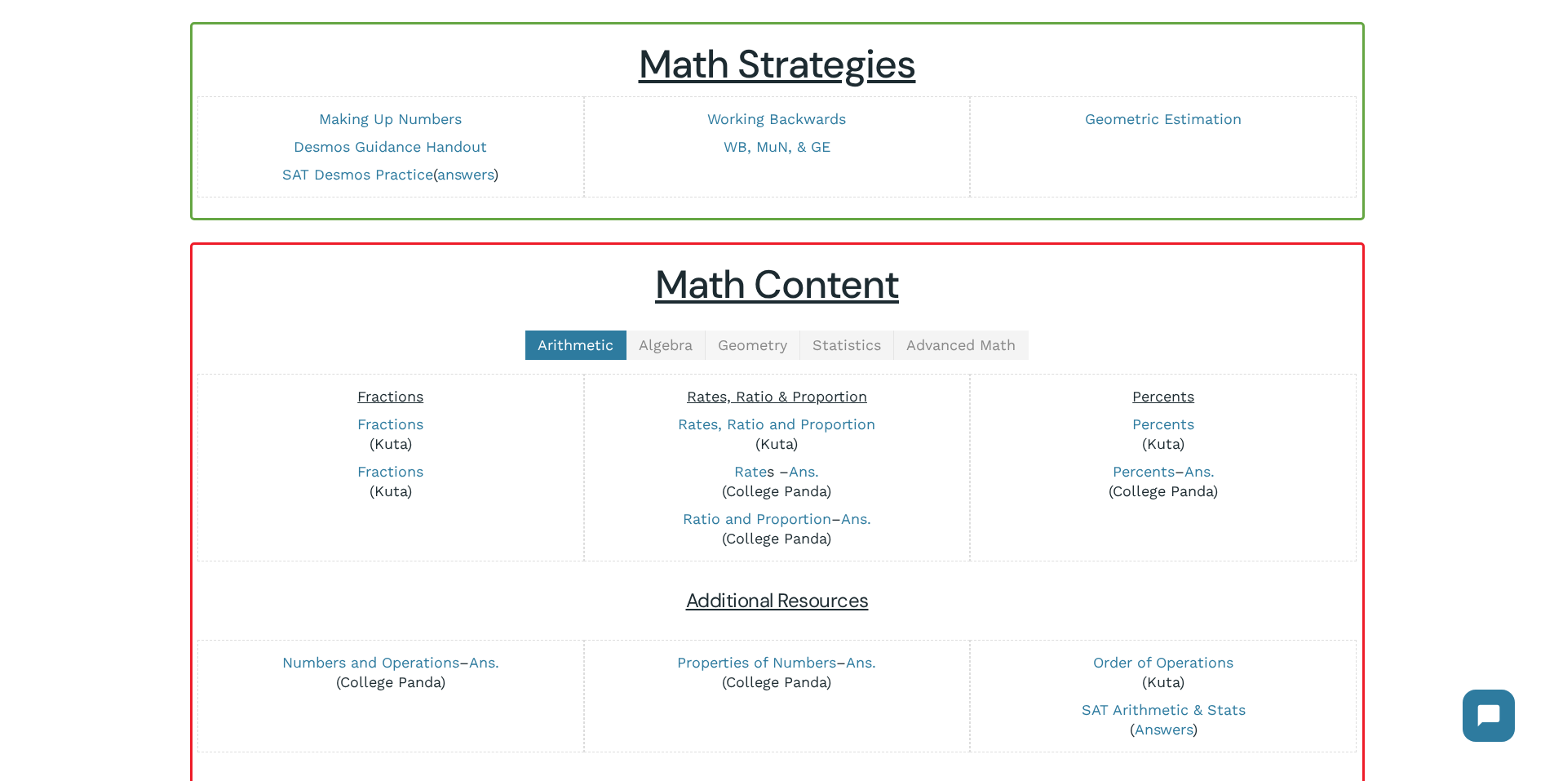
click at [774, 344] on span "Geometry" at bounding box center [752, 344] width 69 height 17
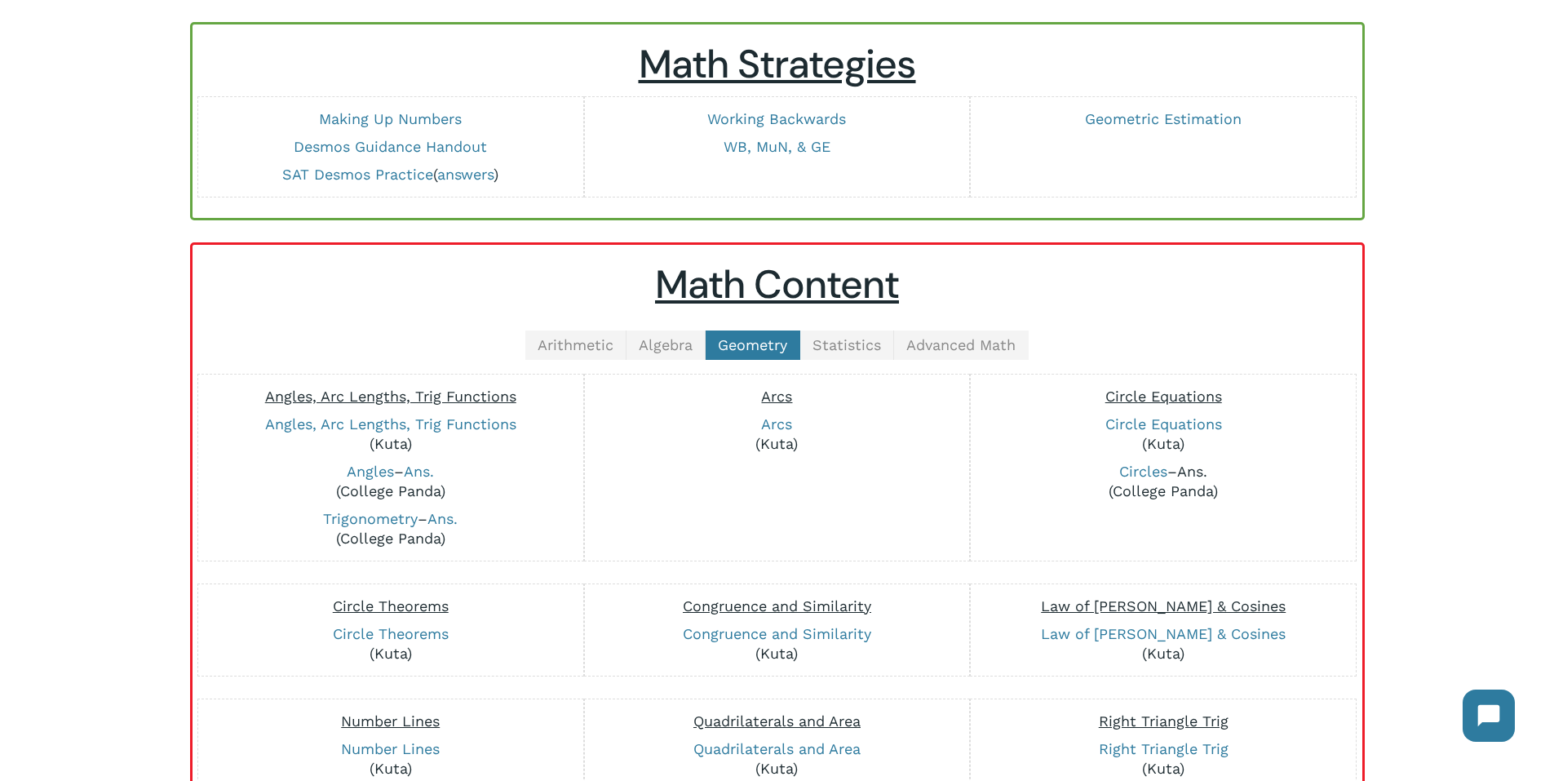
click at [1194, 473] on link "Ans." at bounding box center [1192, 471] width 30 height 17
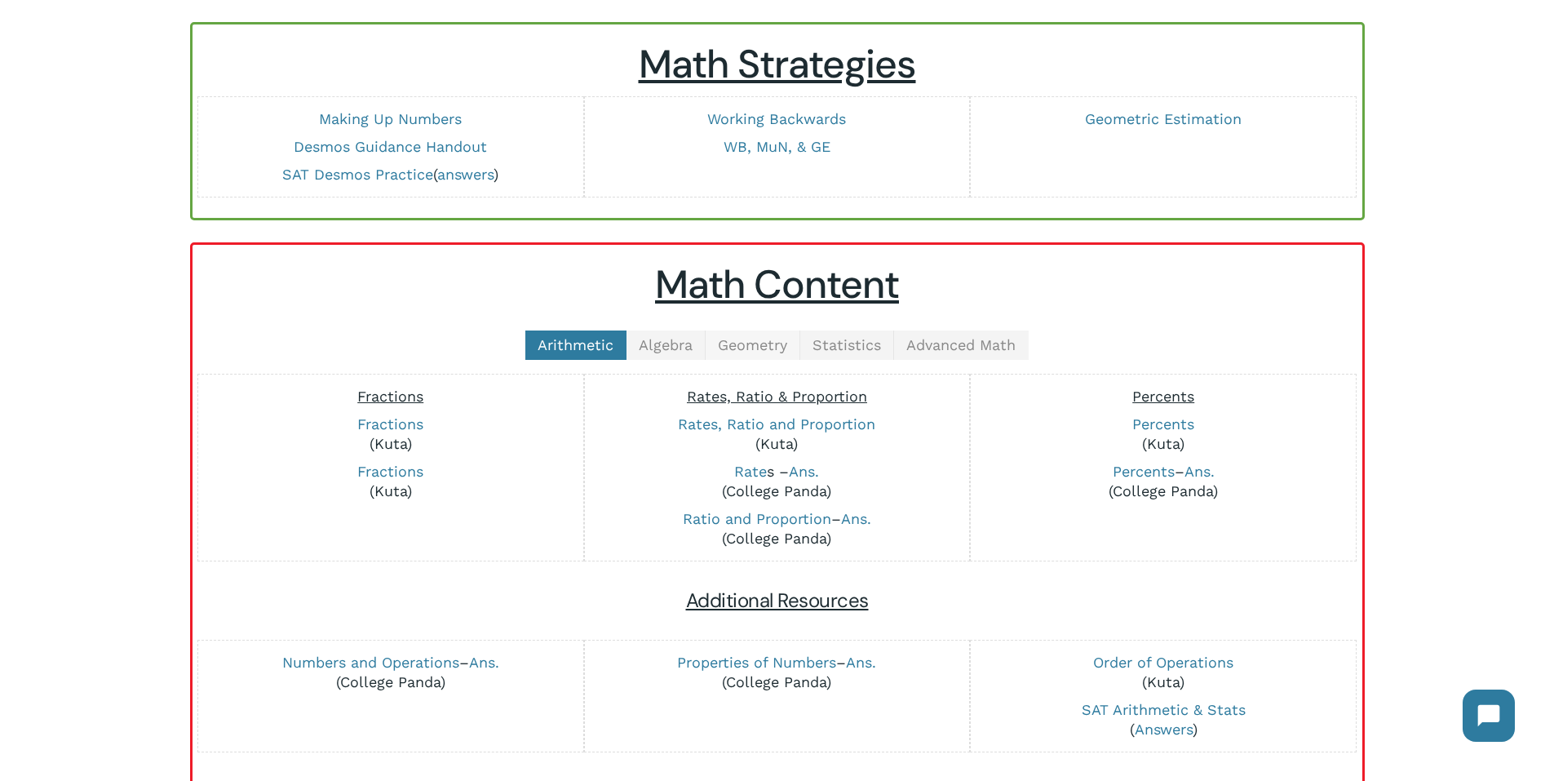
click at [747, 344] on span "Geometry" at bounding box center [752, 344] width 69 height 17
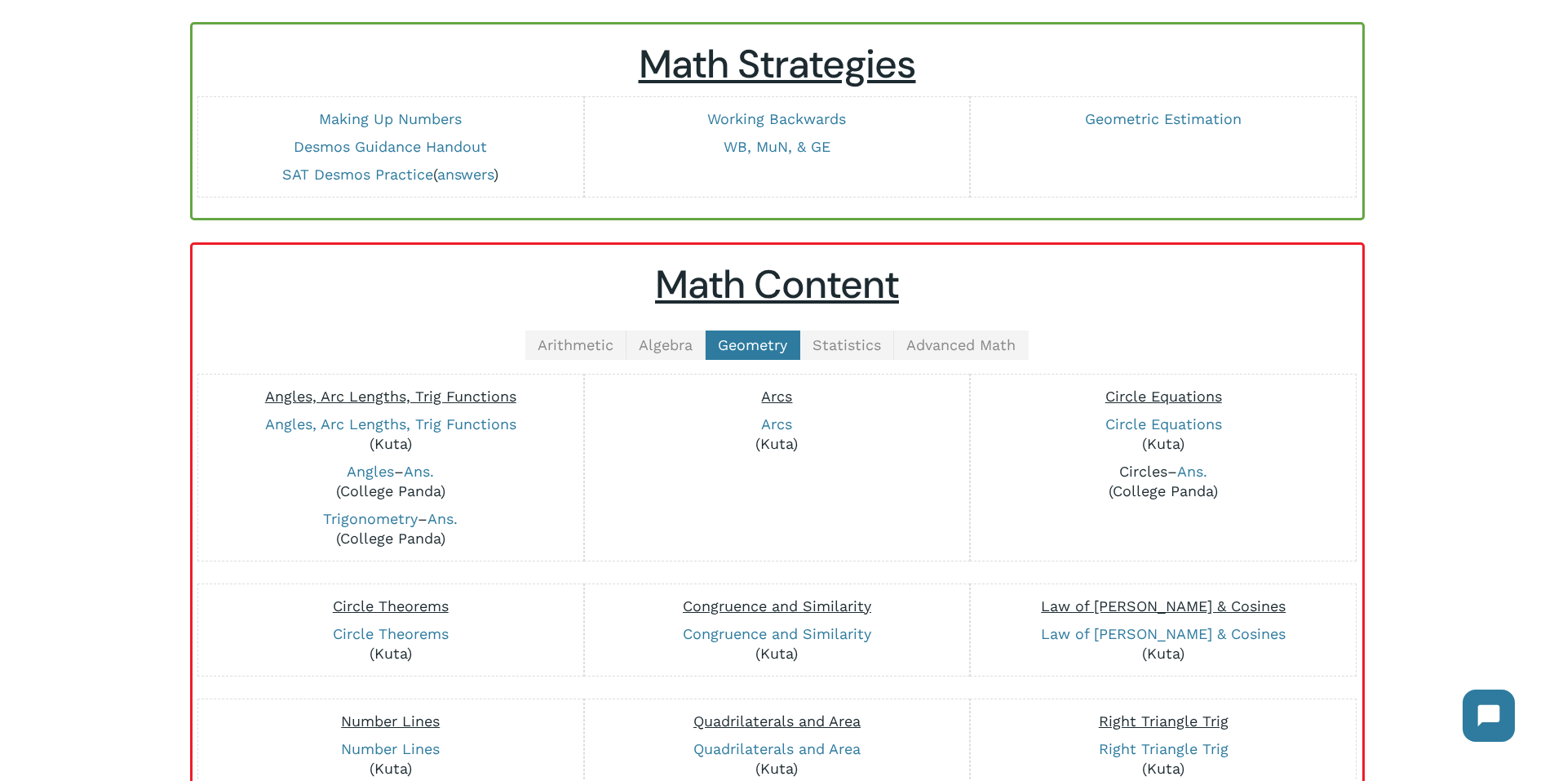
click at [1155, 469] on link "Circles" at bounding box center [1143, 471] width 48 height 17
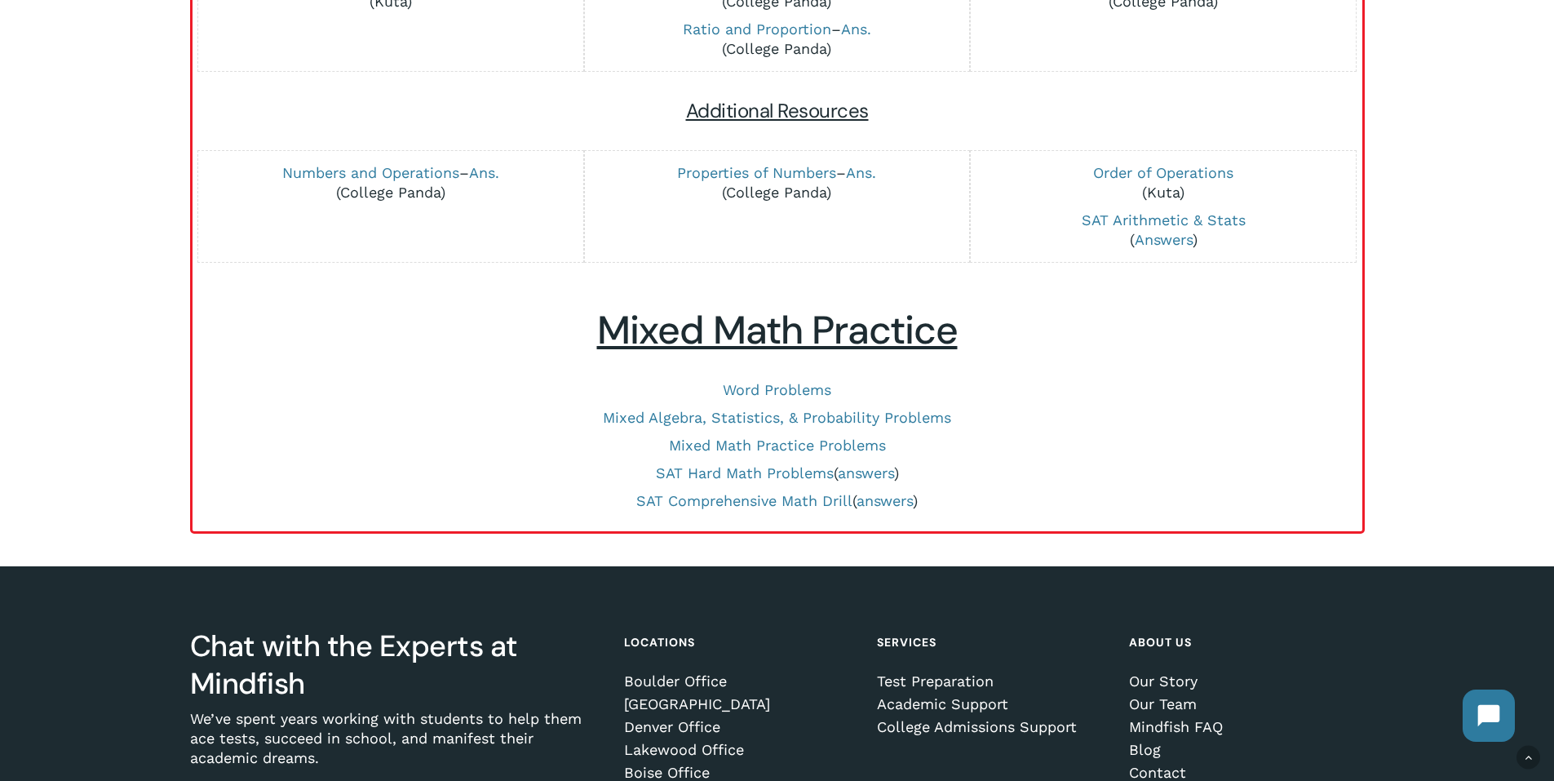
scroll to position [245, 0]
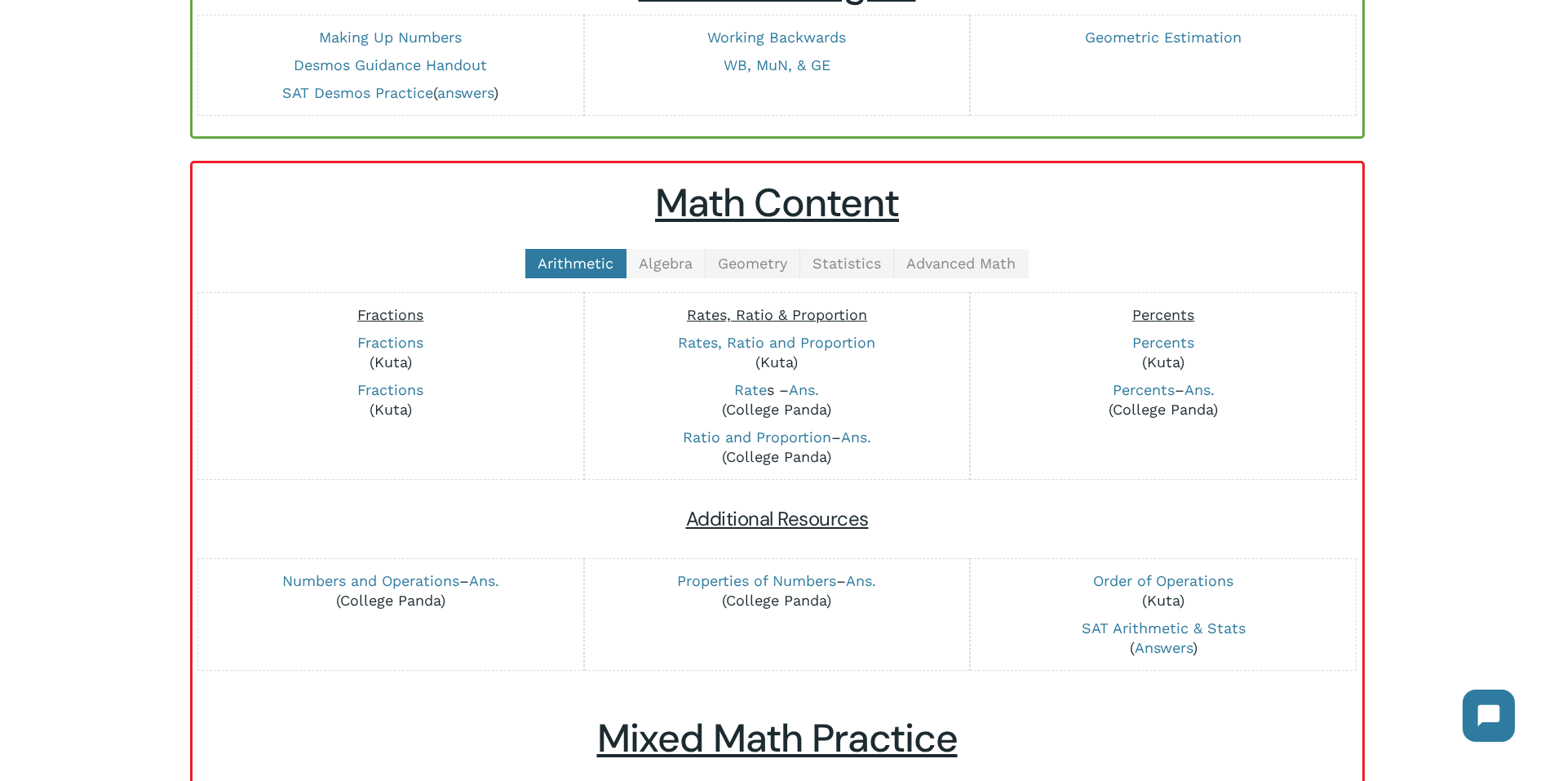
click at [685, 264] on span "Algebra" at bounding box center [666, 263] width 54 height 17
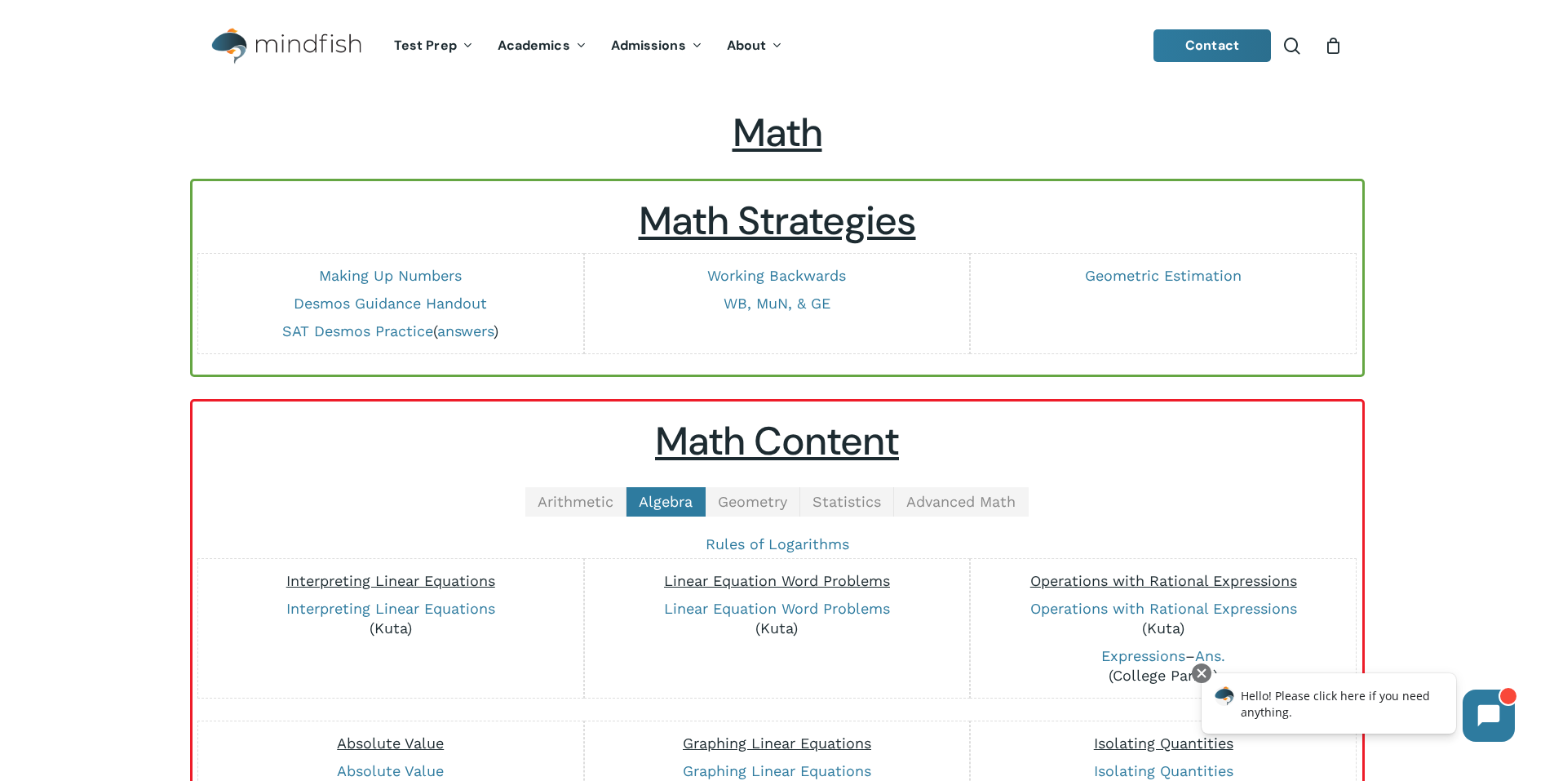
scroll to position [0, 0]
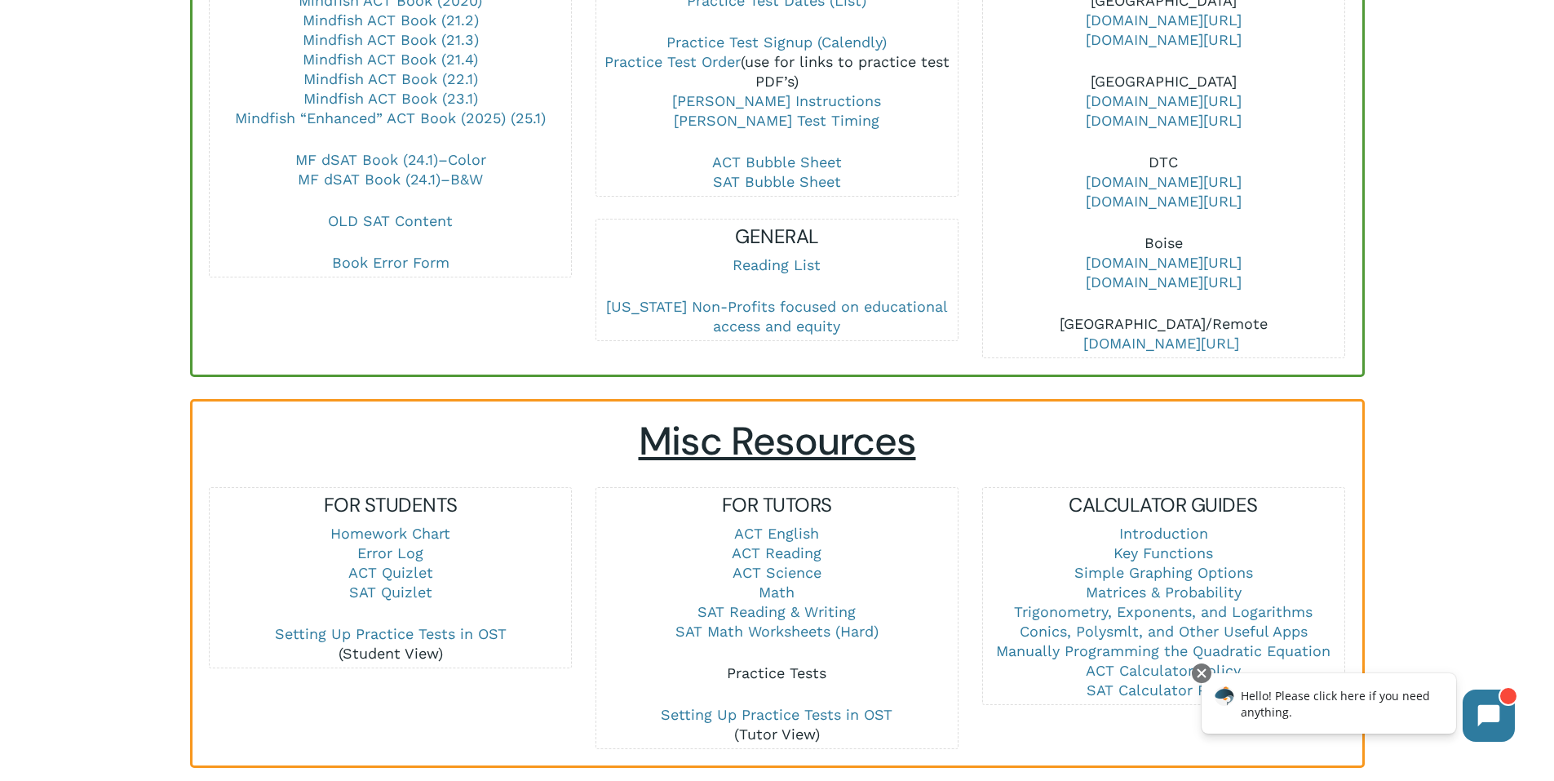
scroll to position [653, 0]
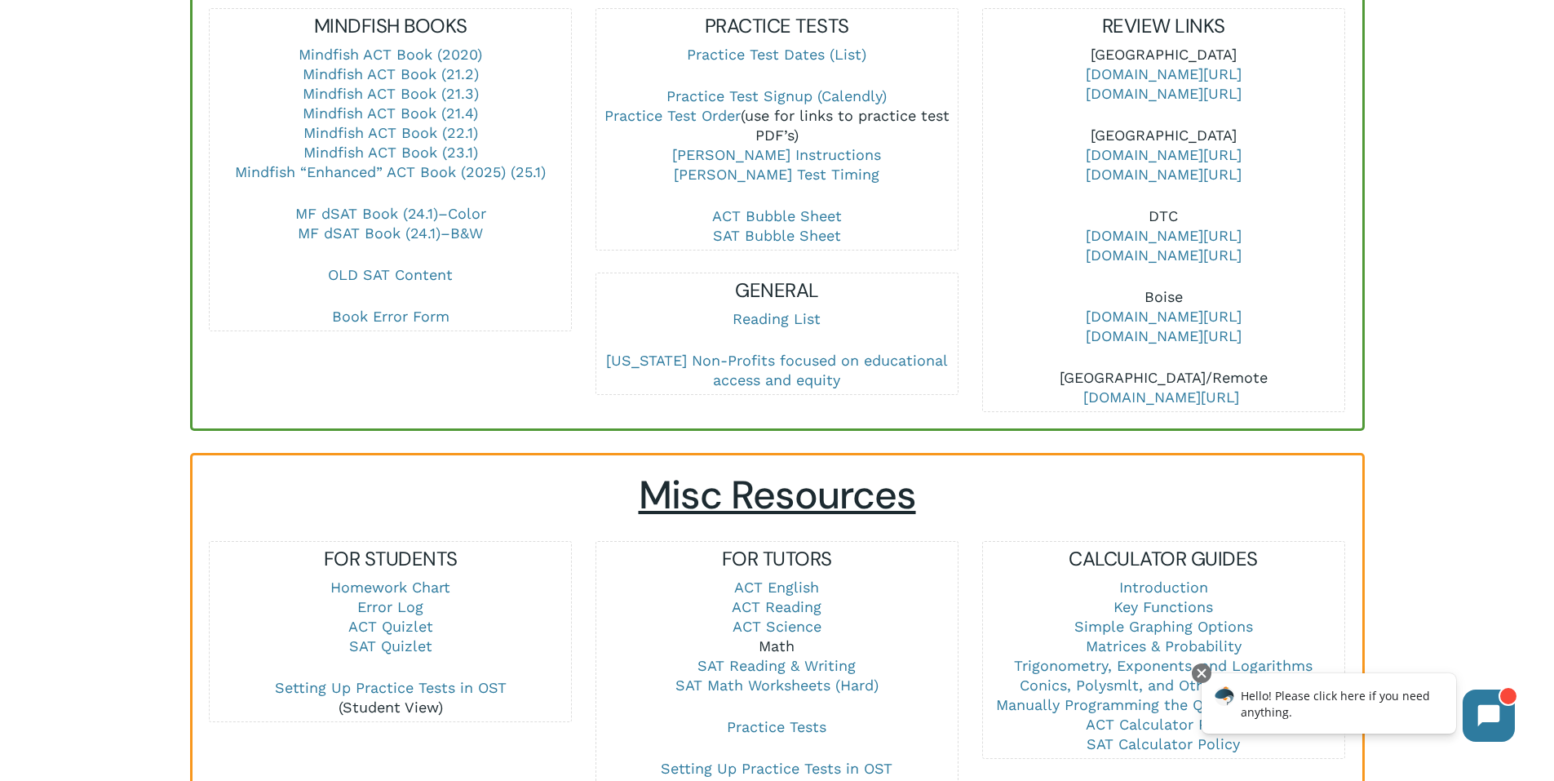
click at [779, 637] on link "Math" at bounding box center [777, 645] width 36 height 17
click at [786, 618] on link "ACT Science" at bounding box center [777, 626] width 89 height 17
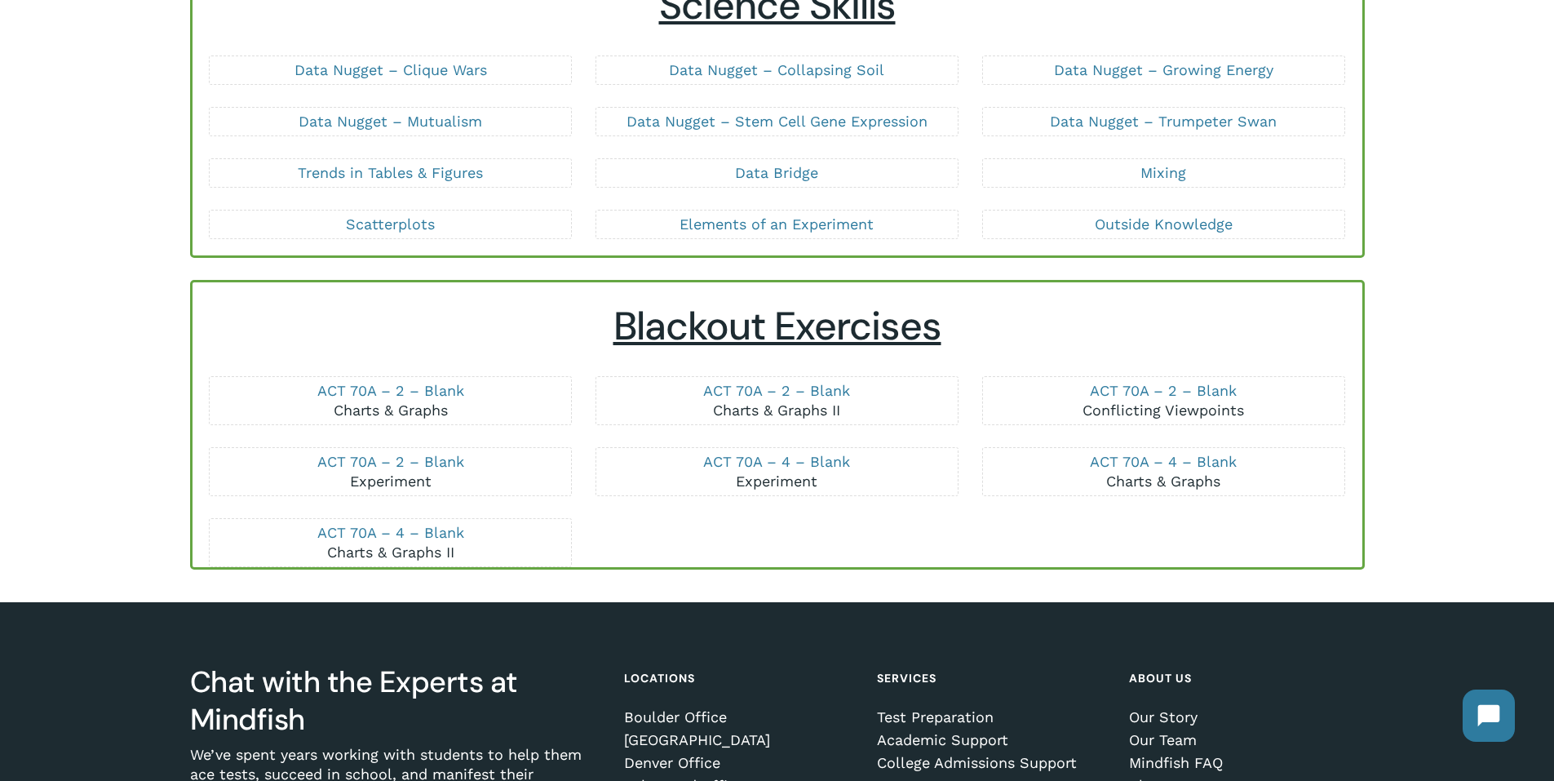
scroll to position [245, 0]
